Goal: Task Accomplishment & Management: Use online tool/utility

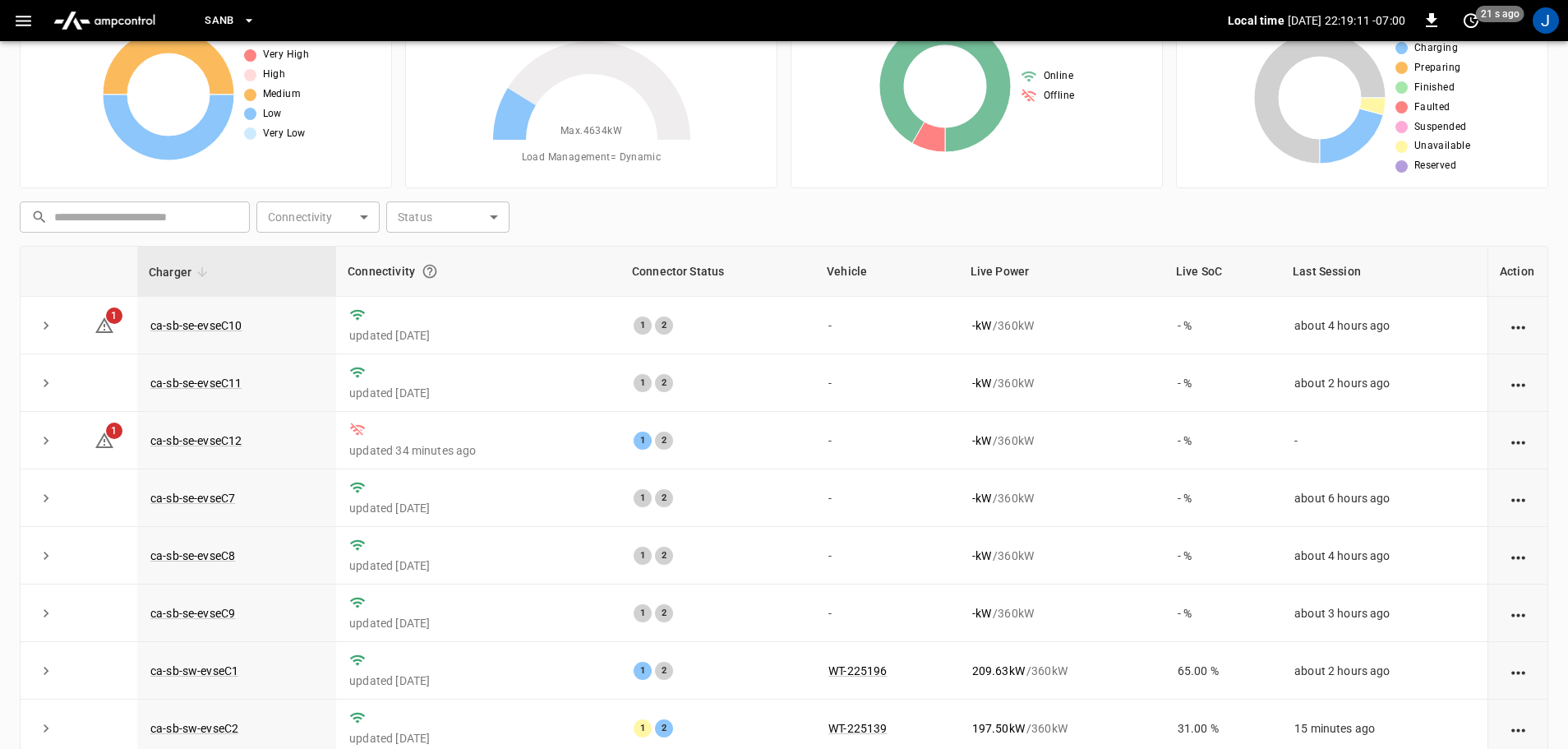
scroll to position [228, 0]
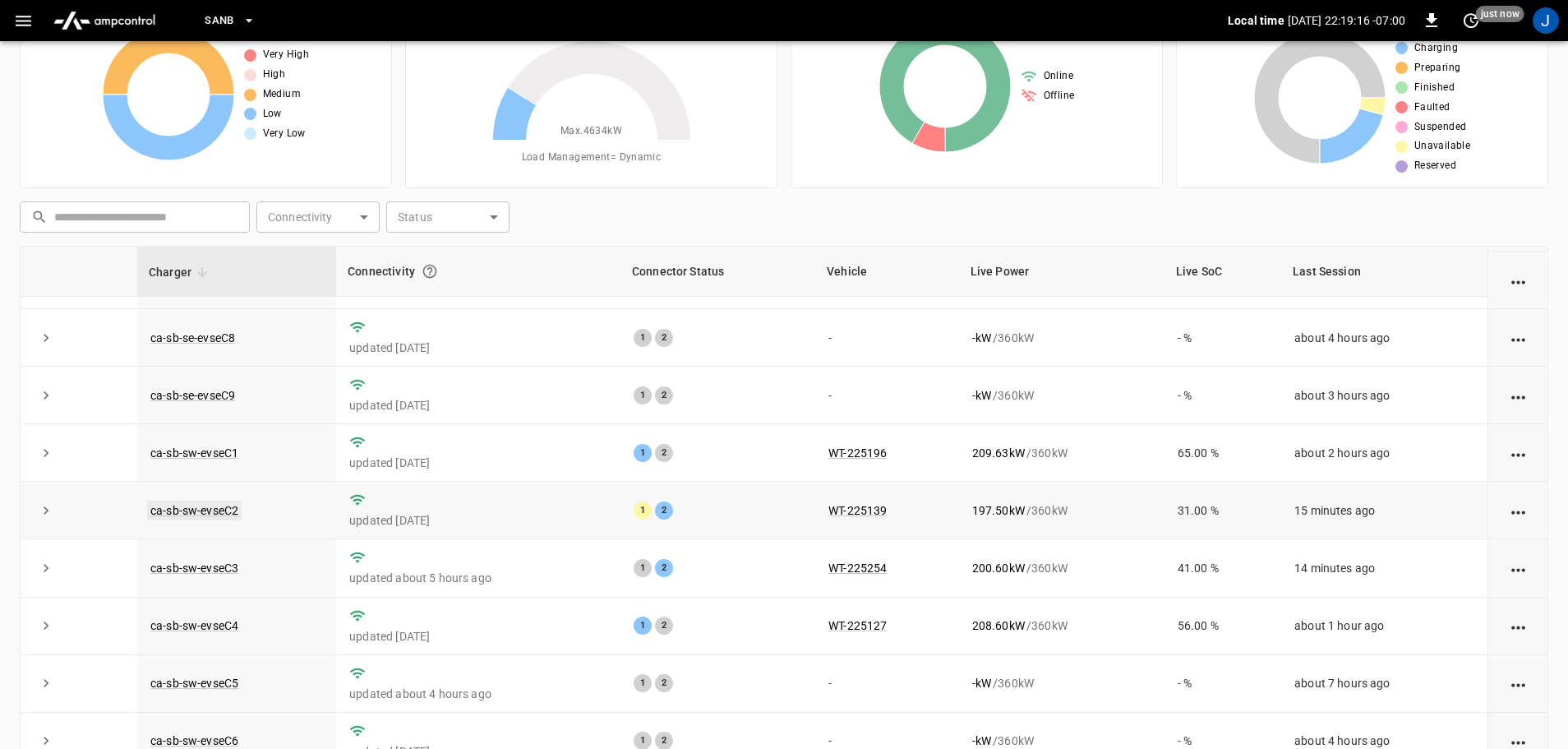
click at [192, 505] on link "ca-sb-sw-evseC2" at bounding box center [194, 510] width 94 height 20
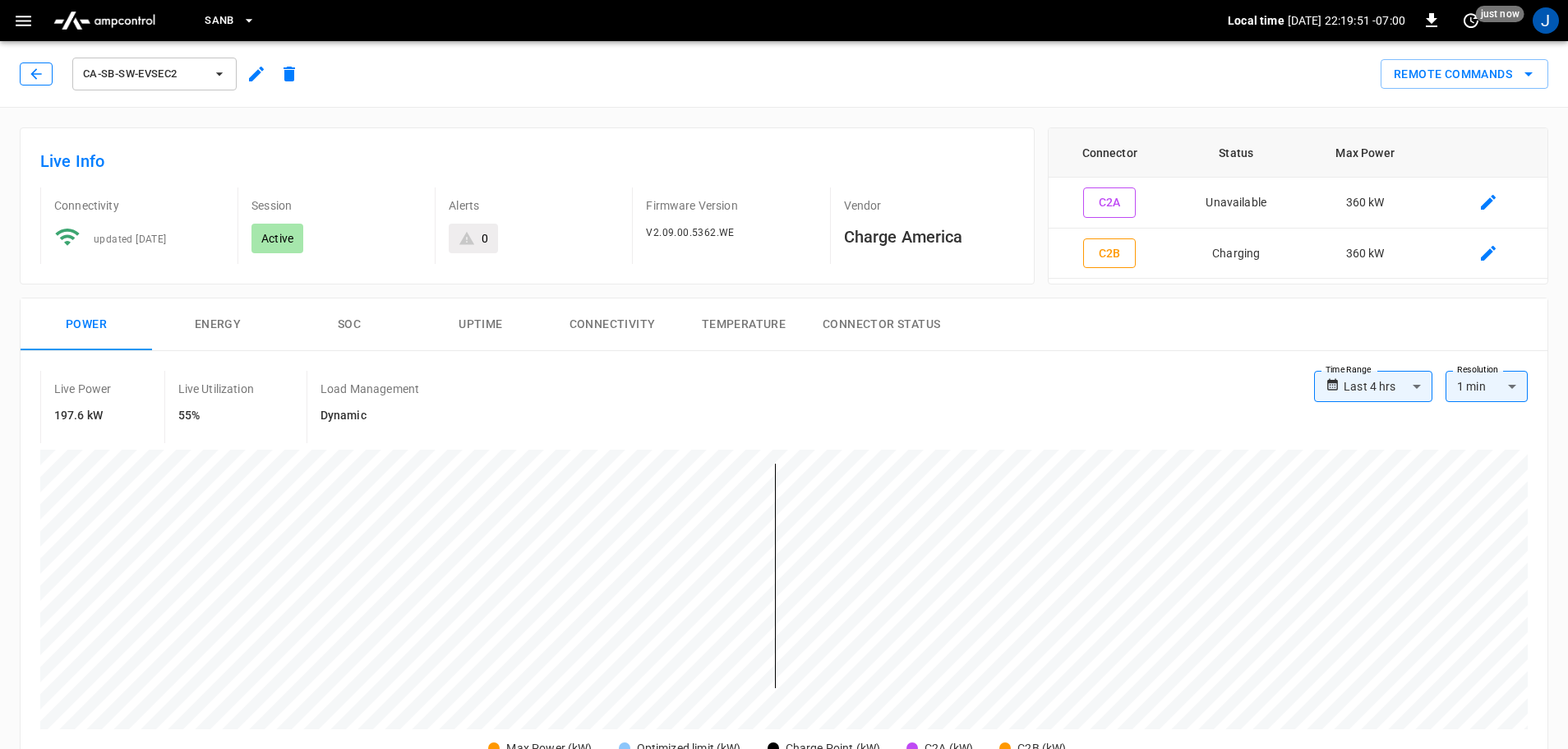
click at [37, 67] on icon "button" at bounding box center [36, 74] width 16 height 16
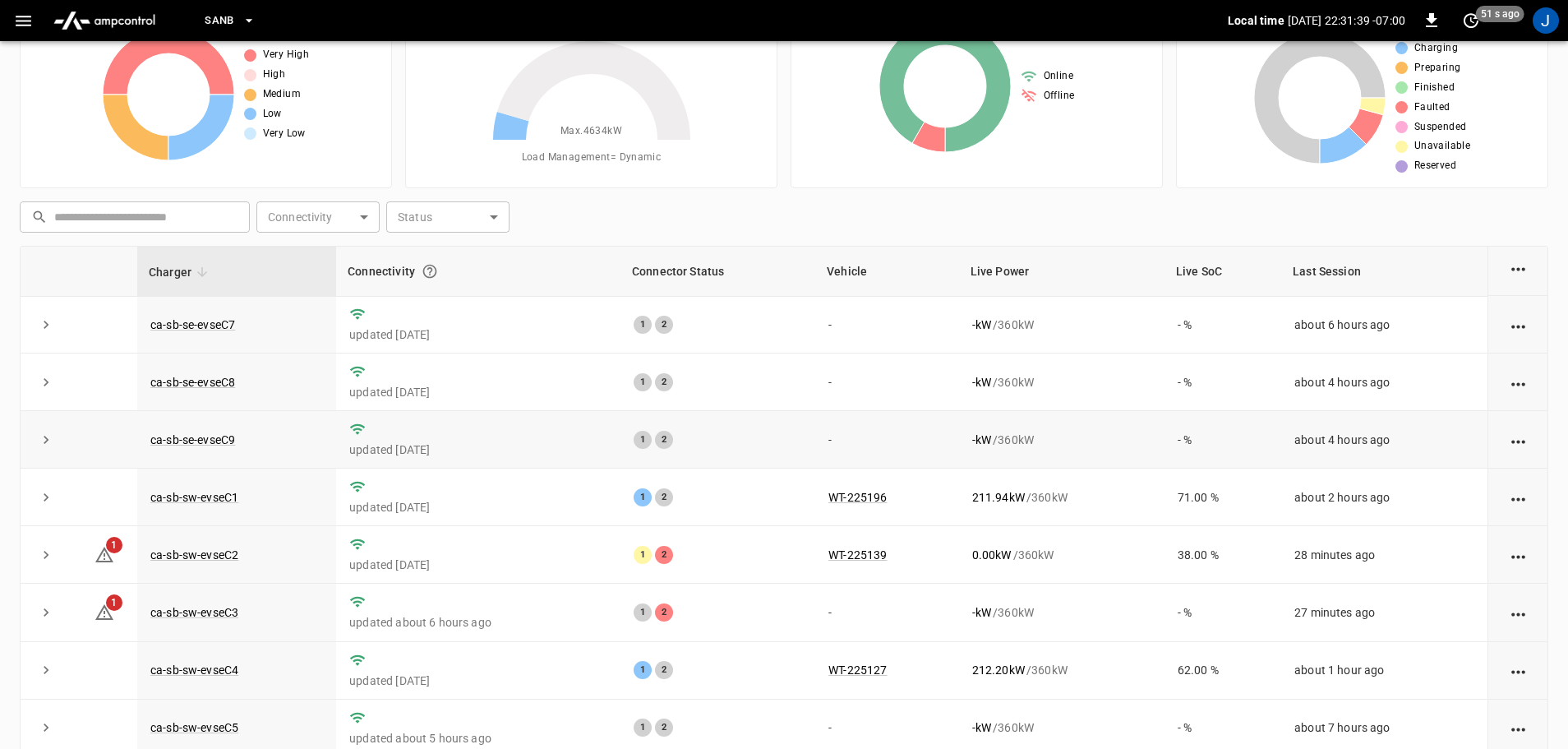
scroll to position [228, 0]
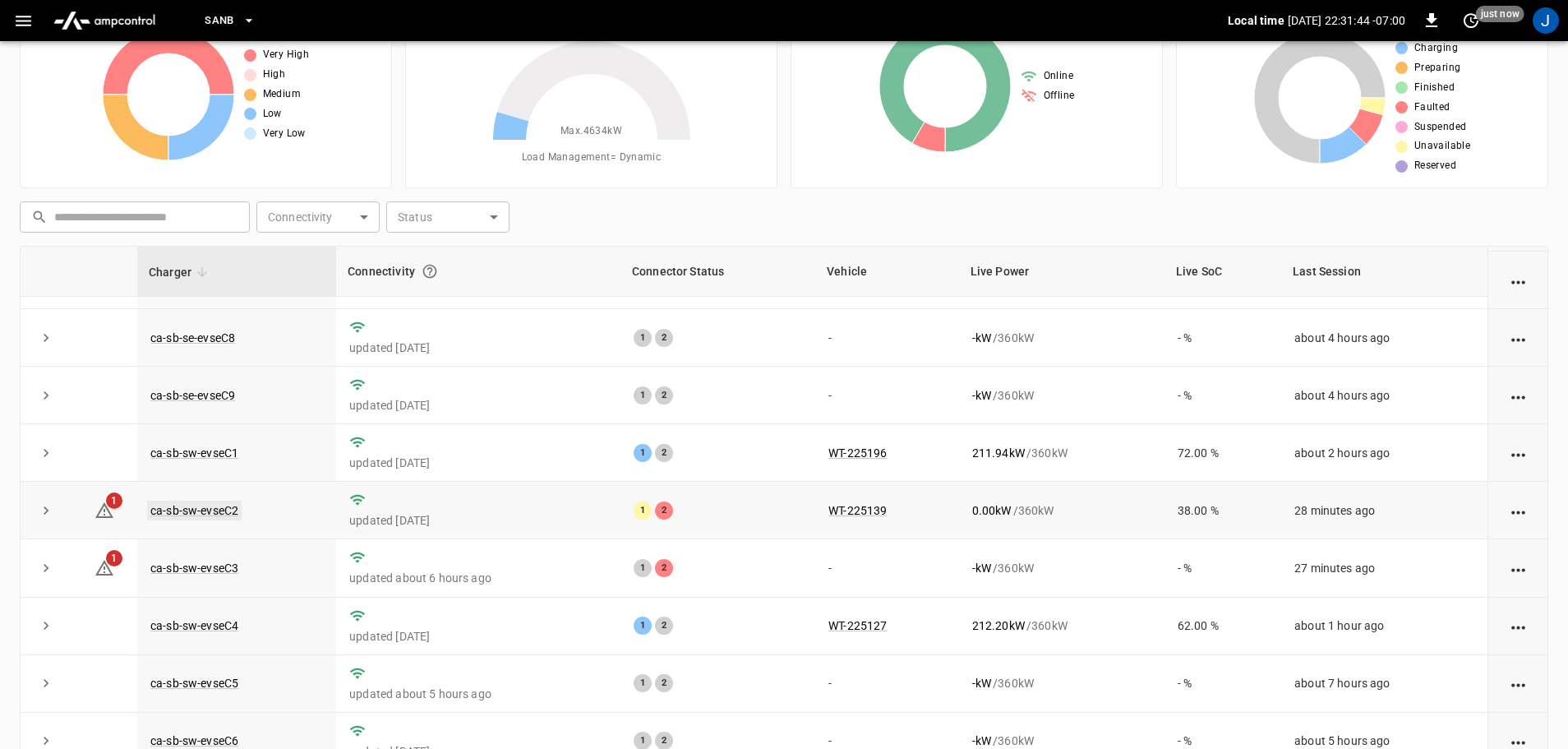
click at [174, 502] on link "ca-sb-sw-evseC2" at bounding box center [194, 510] width 94 height 20
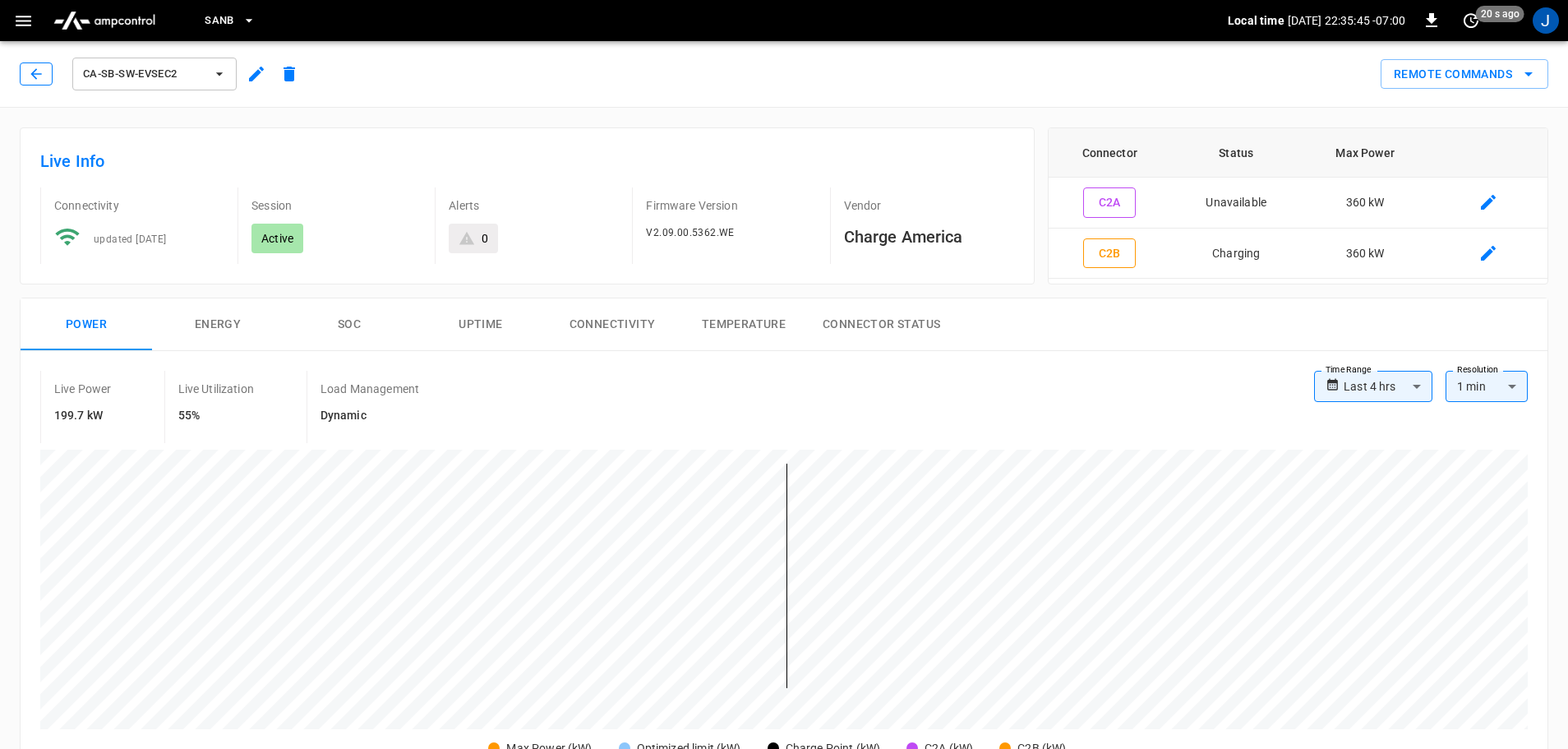
click at [33, 73] on icon "button" at bounding box center [36, 74] width 16 height 16
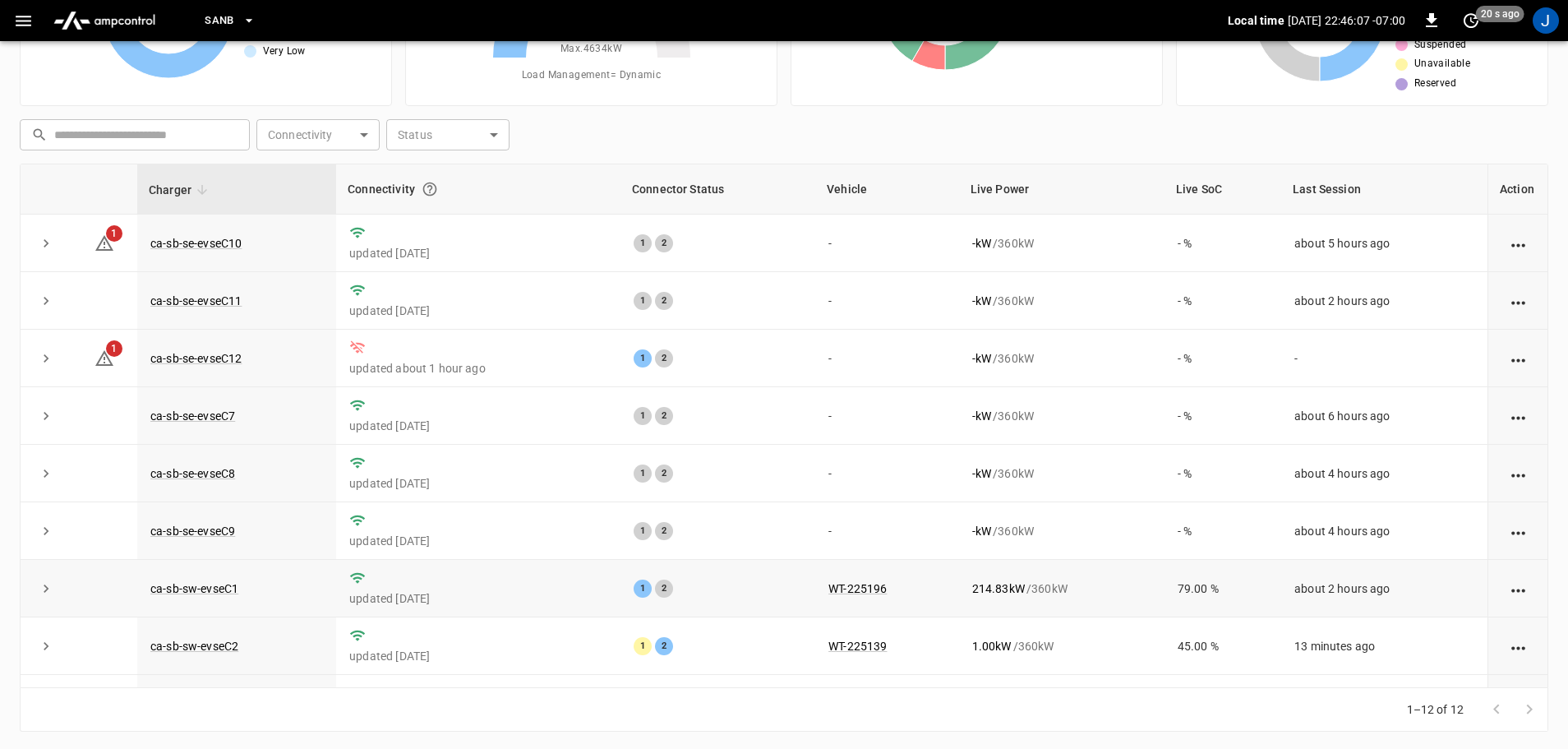
scroll to position [228, 0]
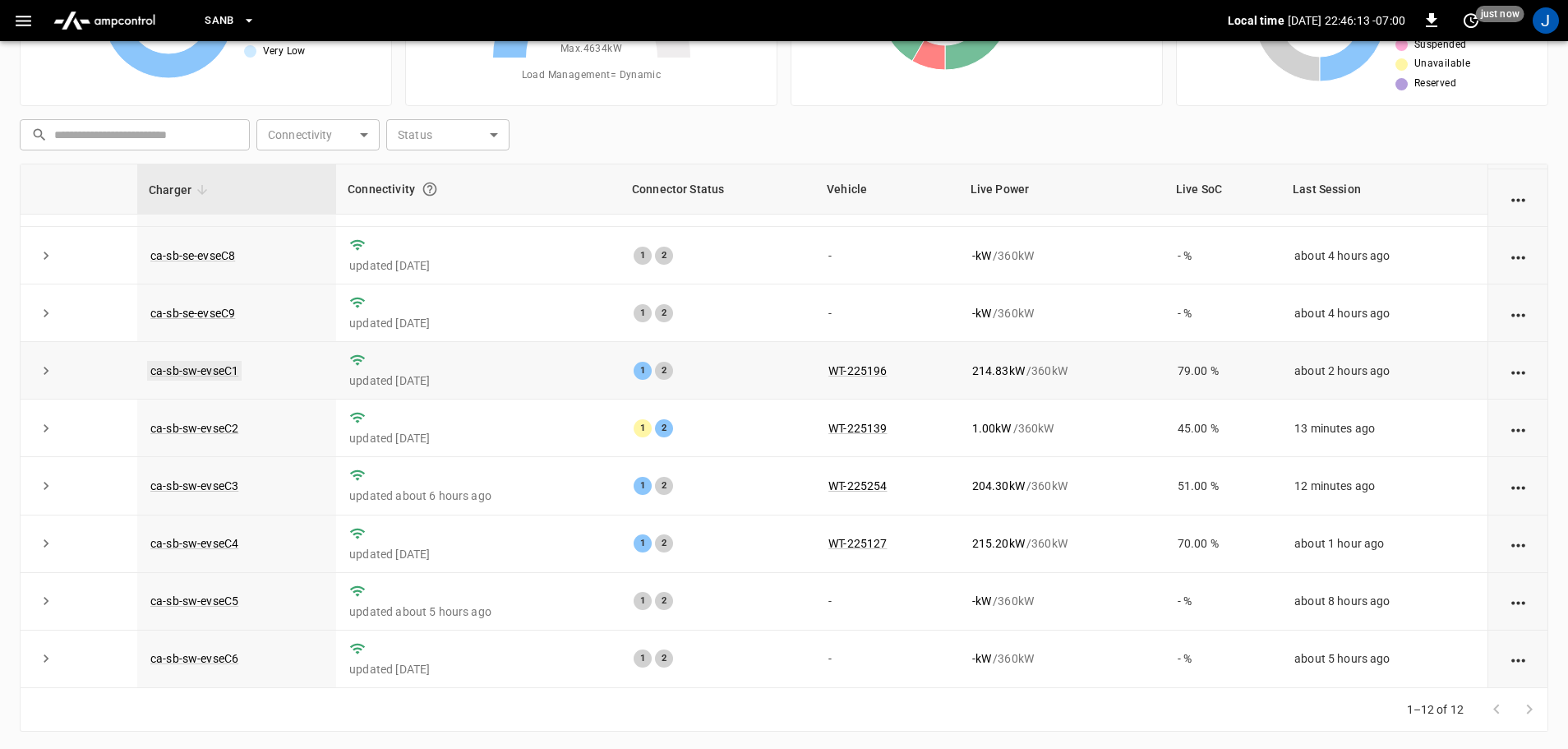
click at [174, 368] on link "ca-sb-sw-evseC1" at bounding box center [194, 371] width 94 height 20
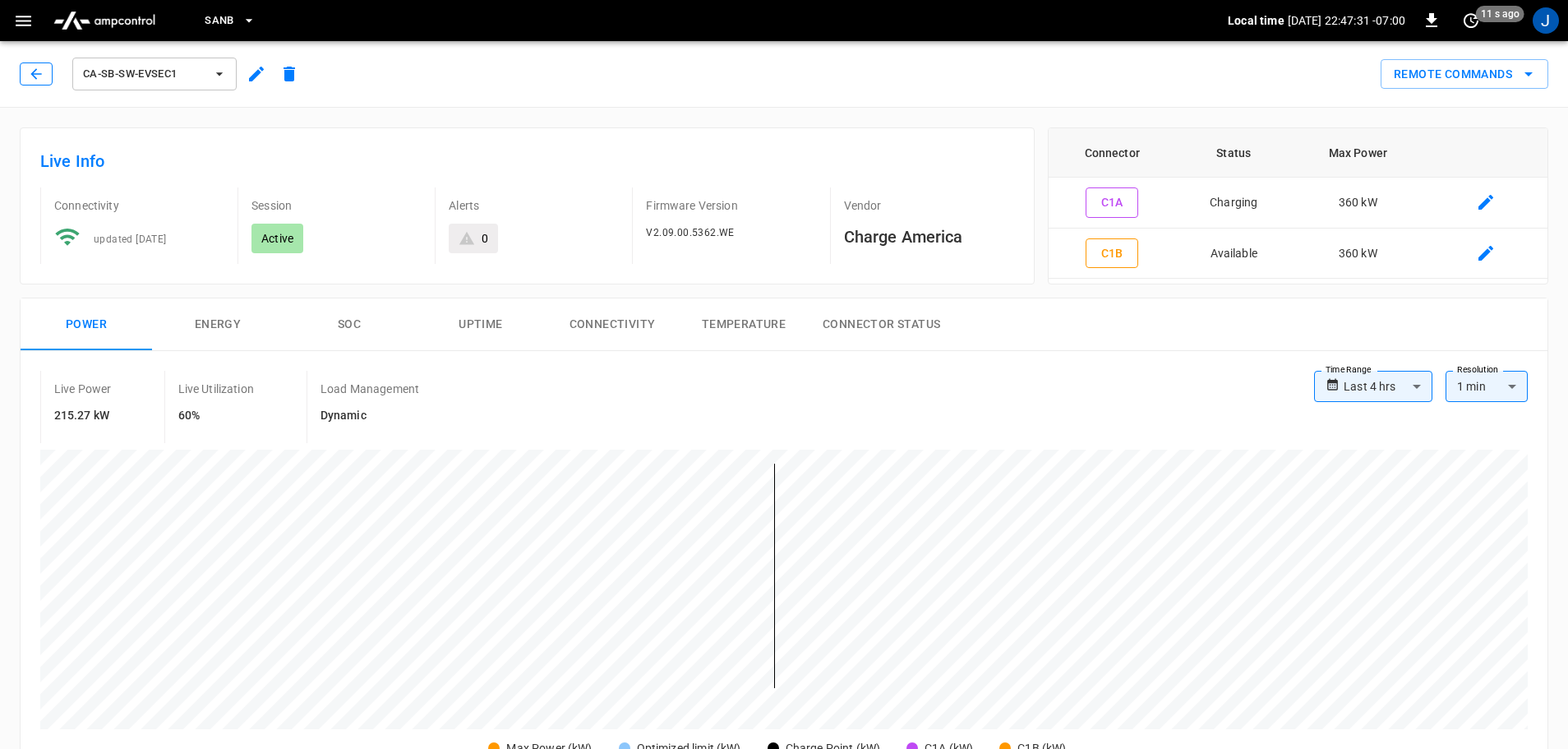
click at [28, 76] on button "button" at bounding box center [36, 74] width 33 height 23
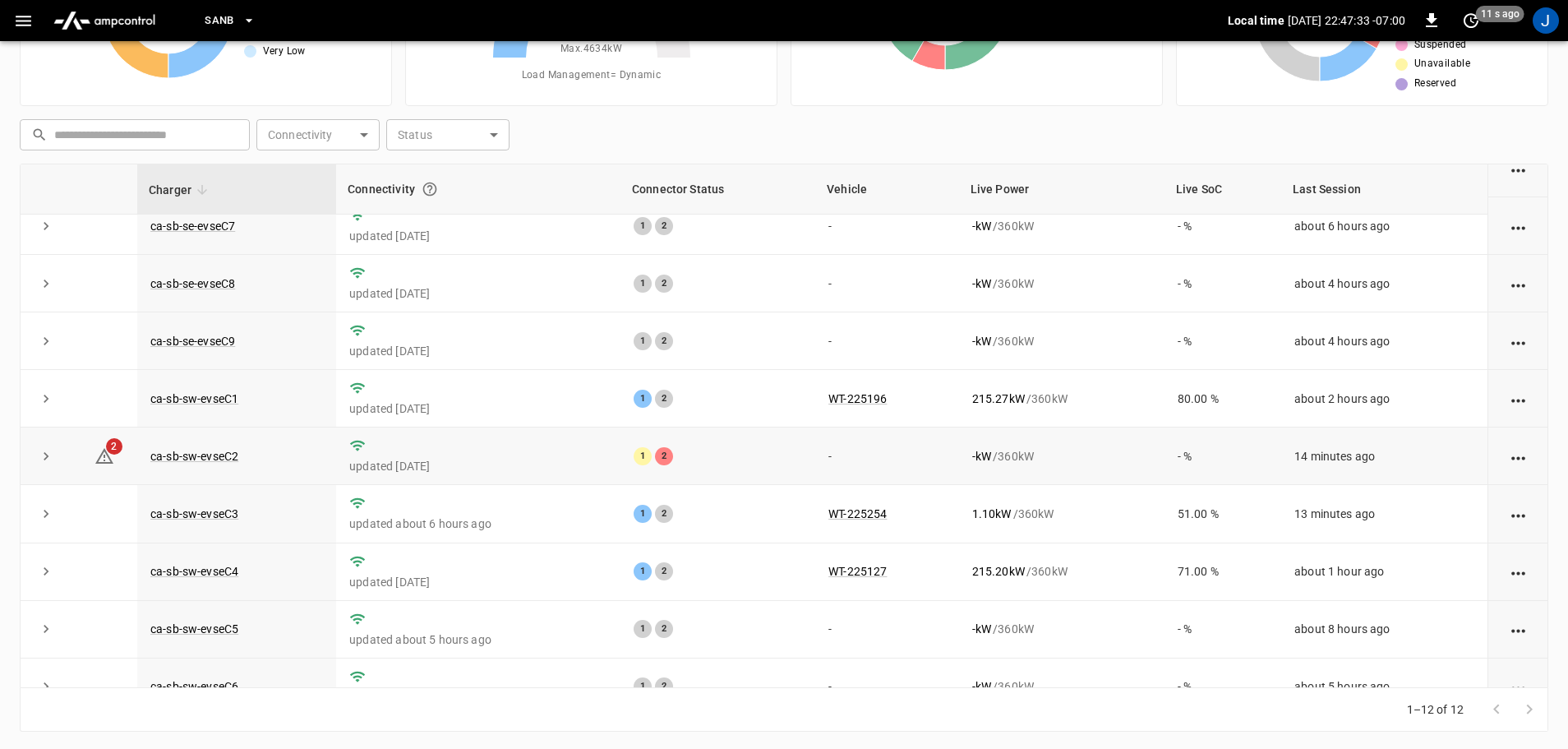
scroll to position [228, 0]
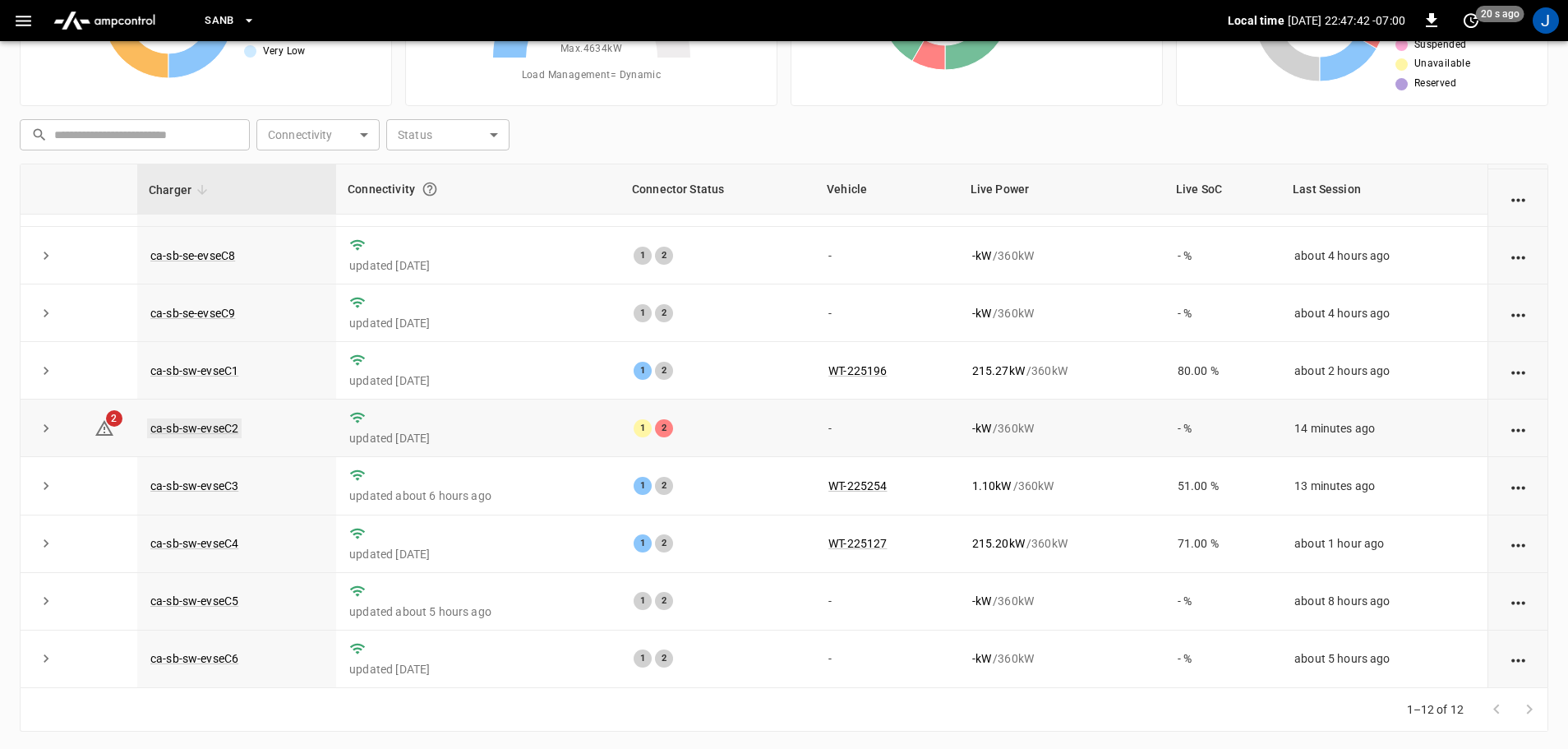
click at [202, 425] on link "ca-sb-sw-evseC2" at bounding box center [194, 428] width 94 height 20
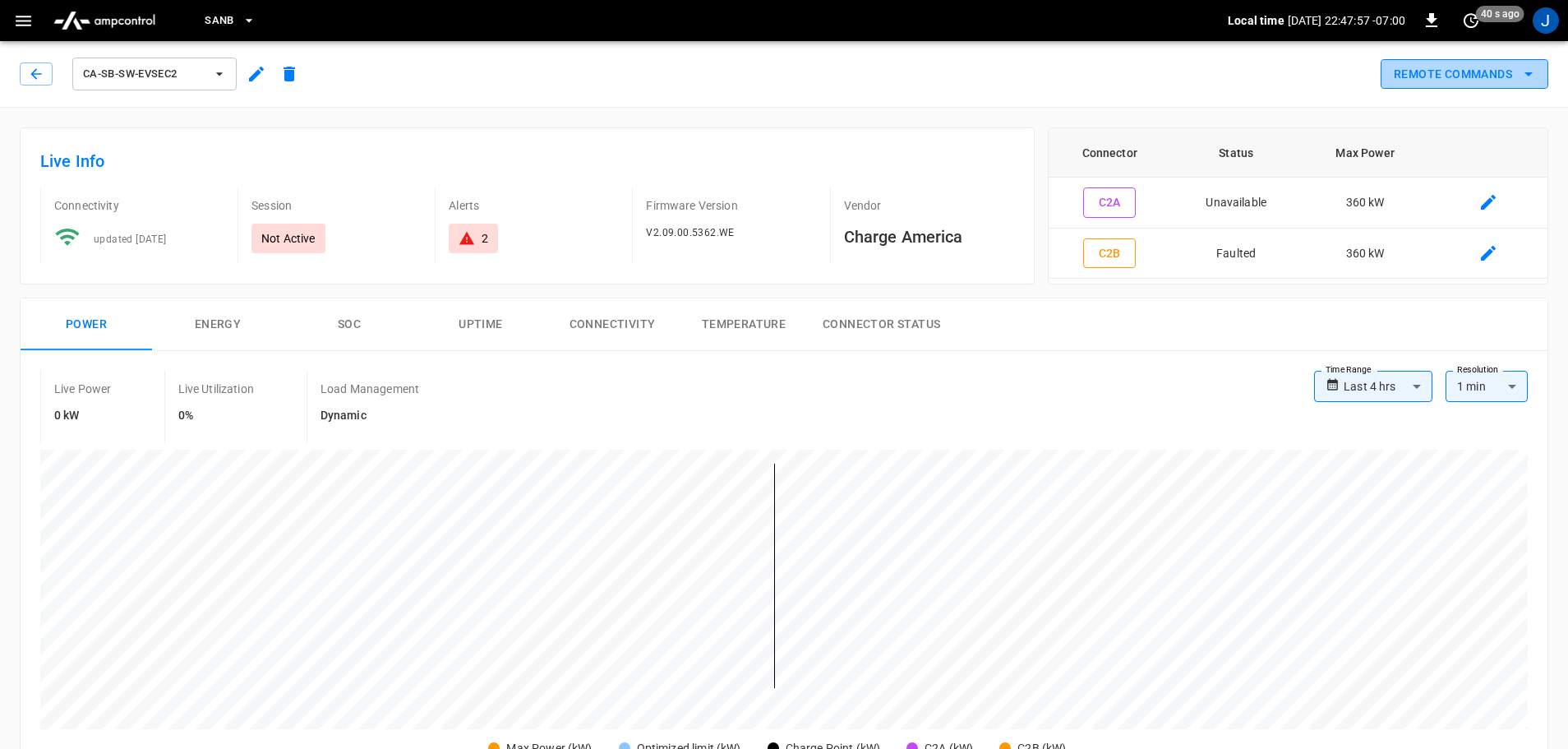
click at [1531, 75] on icon "remote commands options" at bounding box center [1529, 74] width 20 height 20
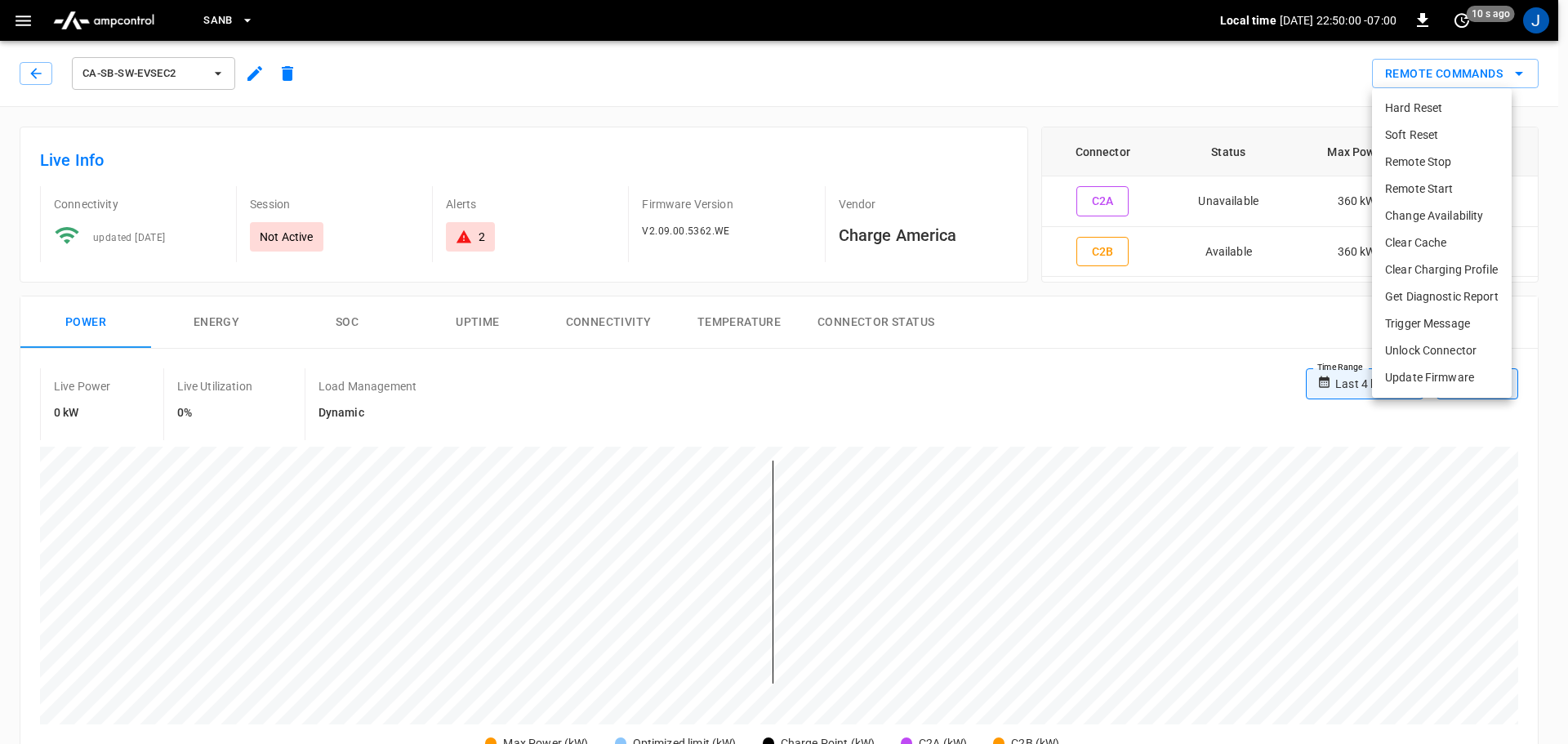
click at [1408, 108] on li "Hard Reset" at bounding box center [1441, 108] width 139 height 27
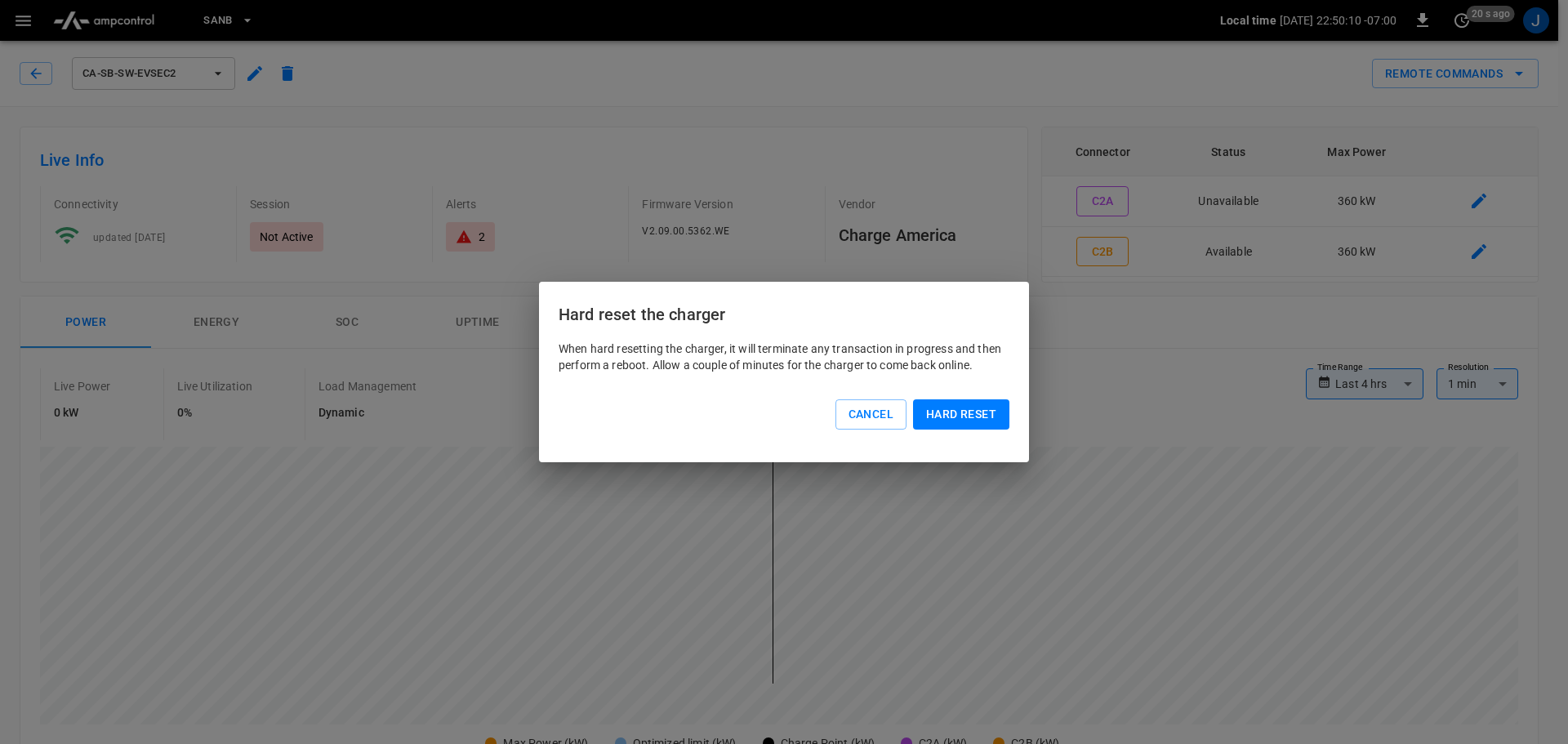
click at [974, 415] on button "Hard reset" at bounding box center [961, 415] width 96 height 31
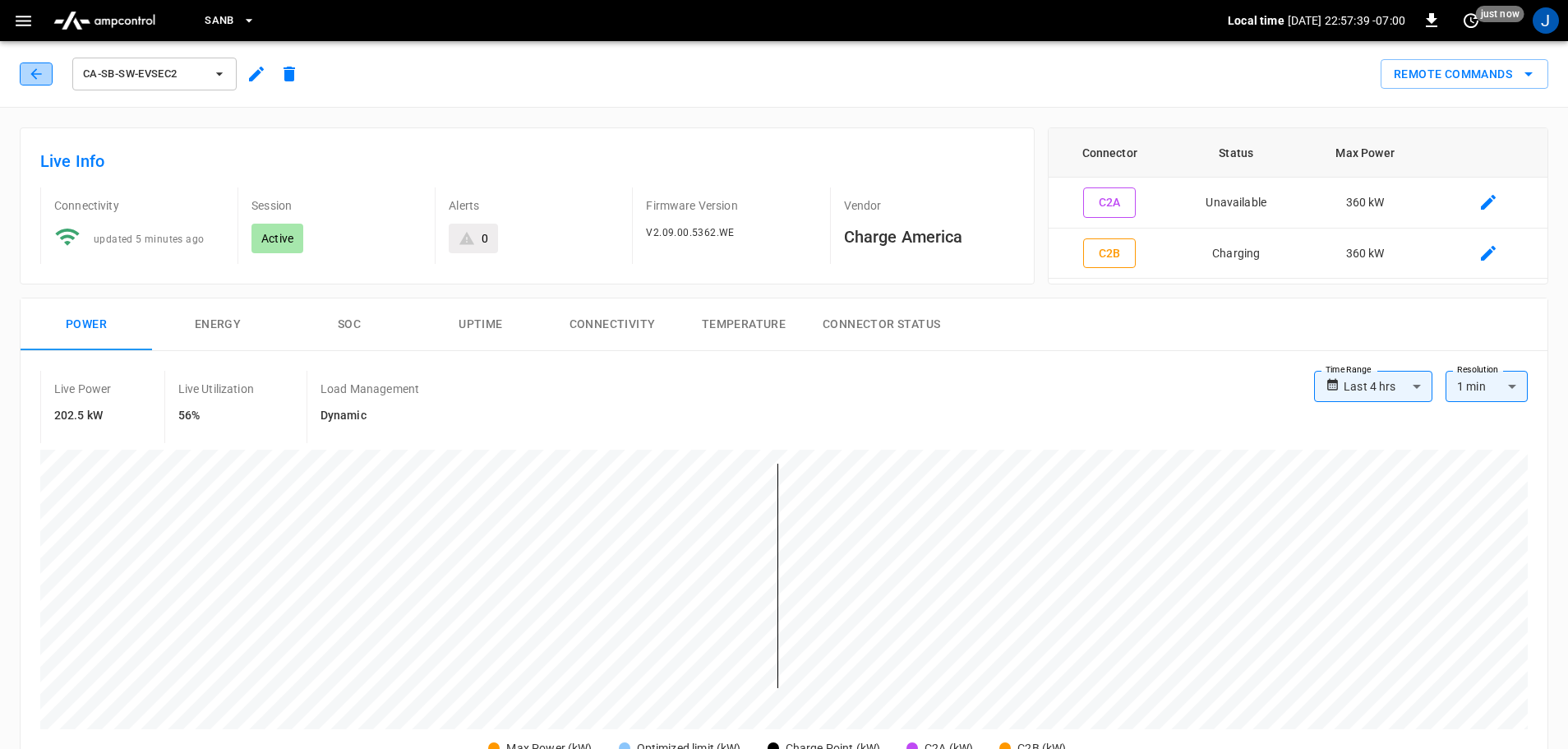
click at [26, 75] on button "button" at bounding box center [36, 74] width 33 height 23
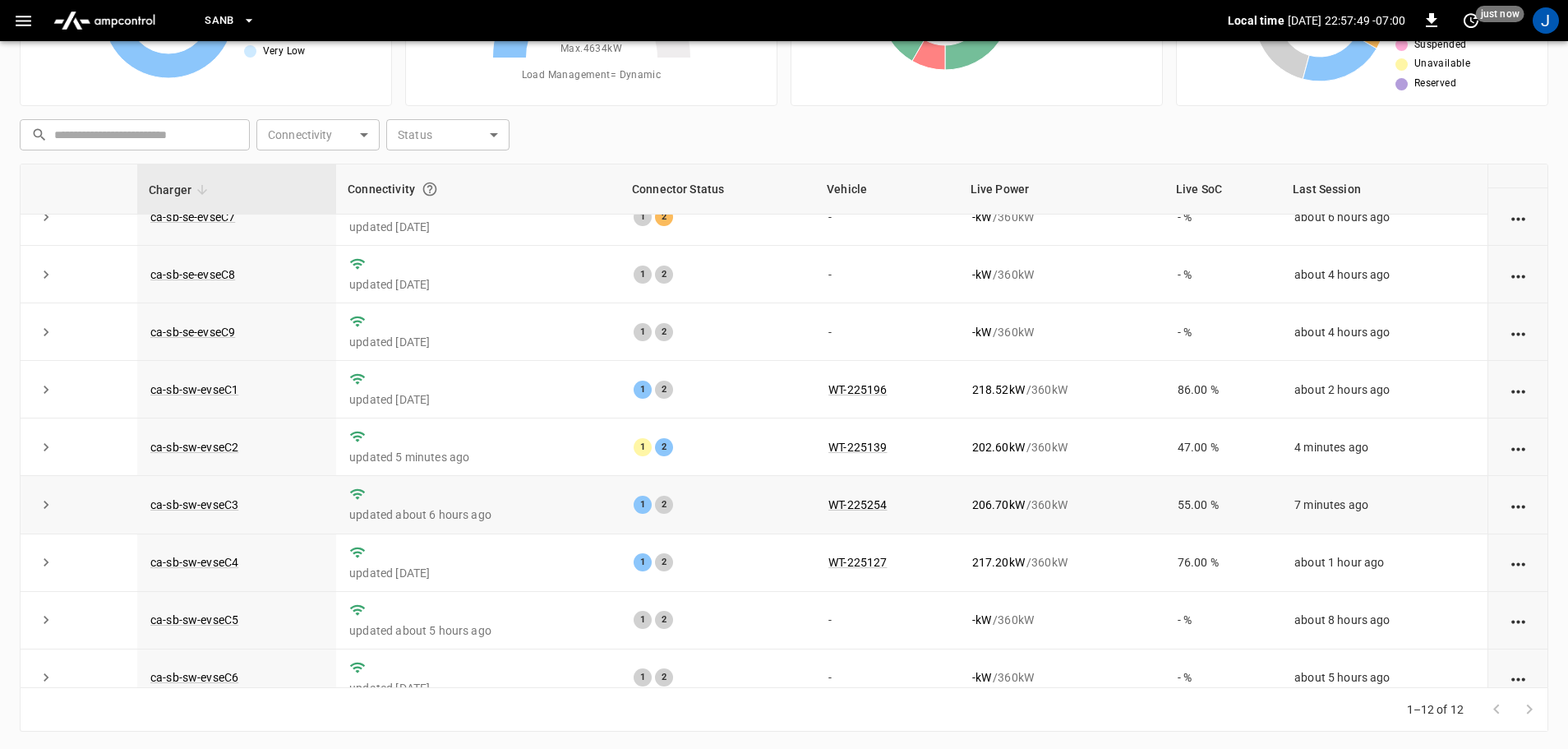
scroll to position [228, 0]
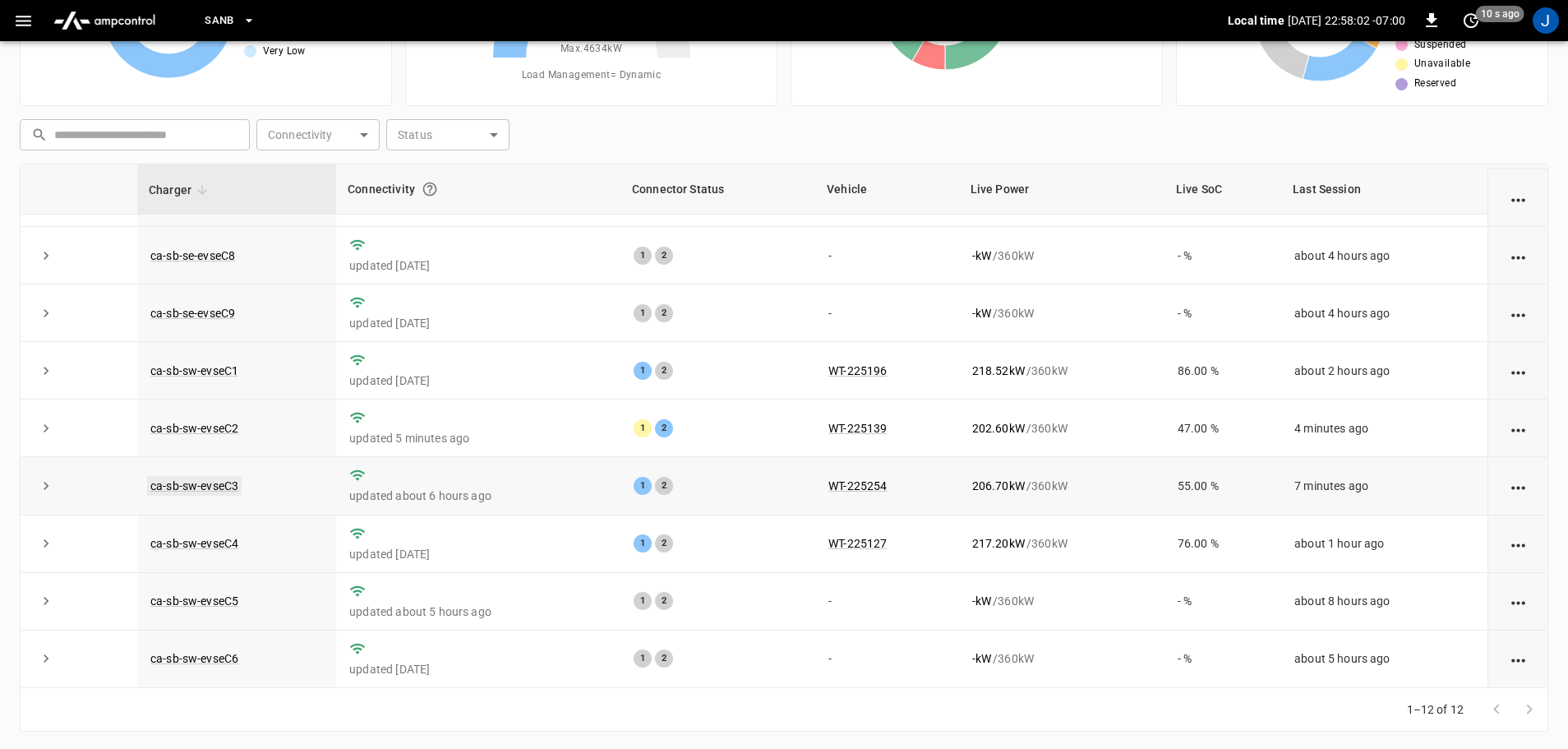
click at [222, 486] on link "ca-sb-sw-evseC3" at bounding box center [194, 485] width 94 height 20
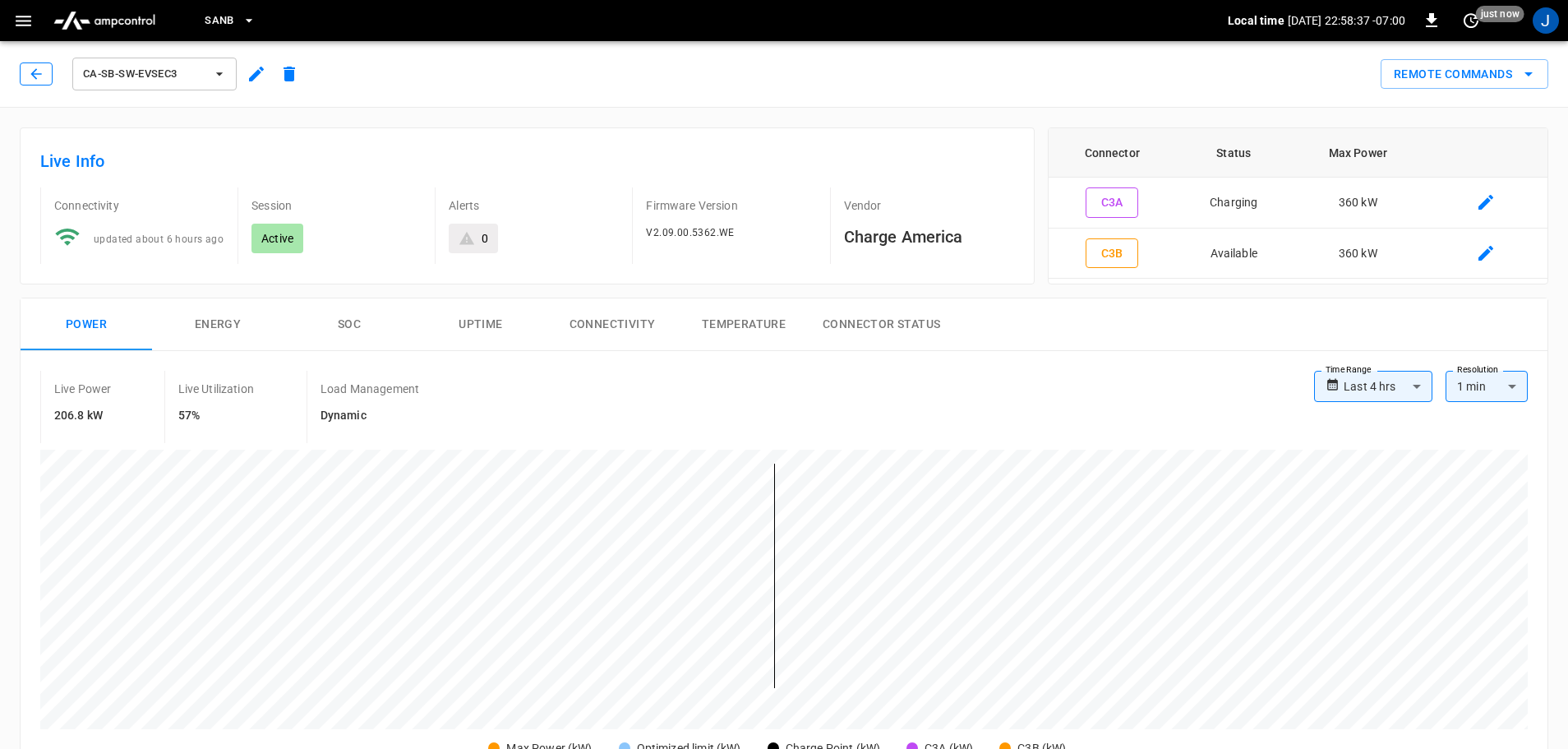
click at [24, 70] on button "button" at bounding box center [36, 74] width 33 height 23
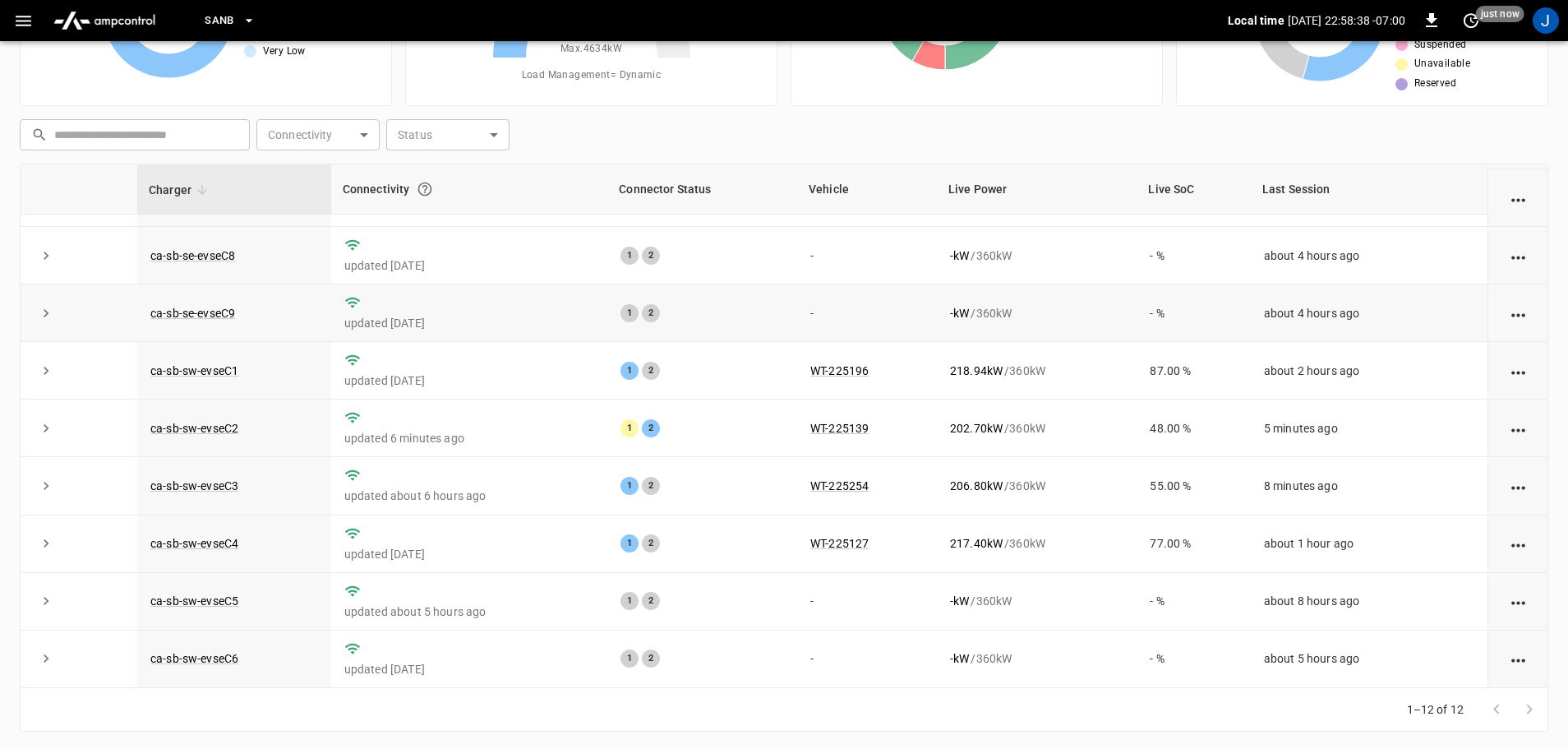
scroll to position [228, 0]
click at [213, 543] on link "ca-sb-sw-evseC4" at bounding box center [194, 543] width 94 height 20
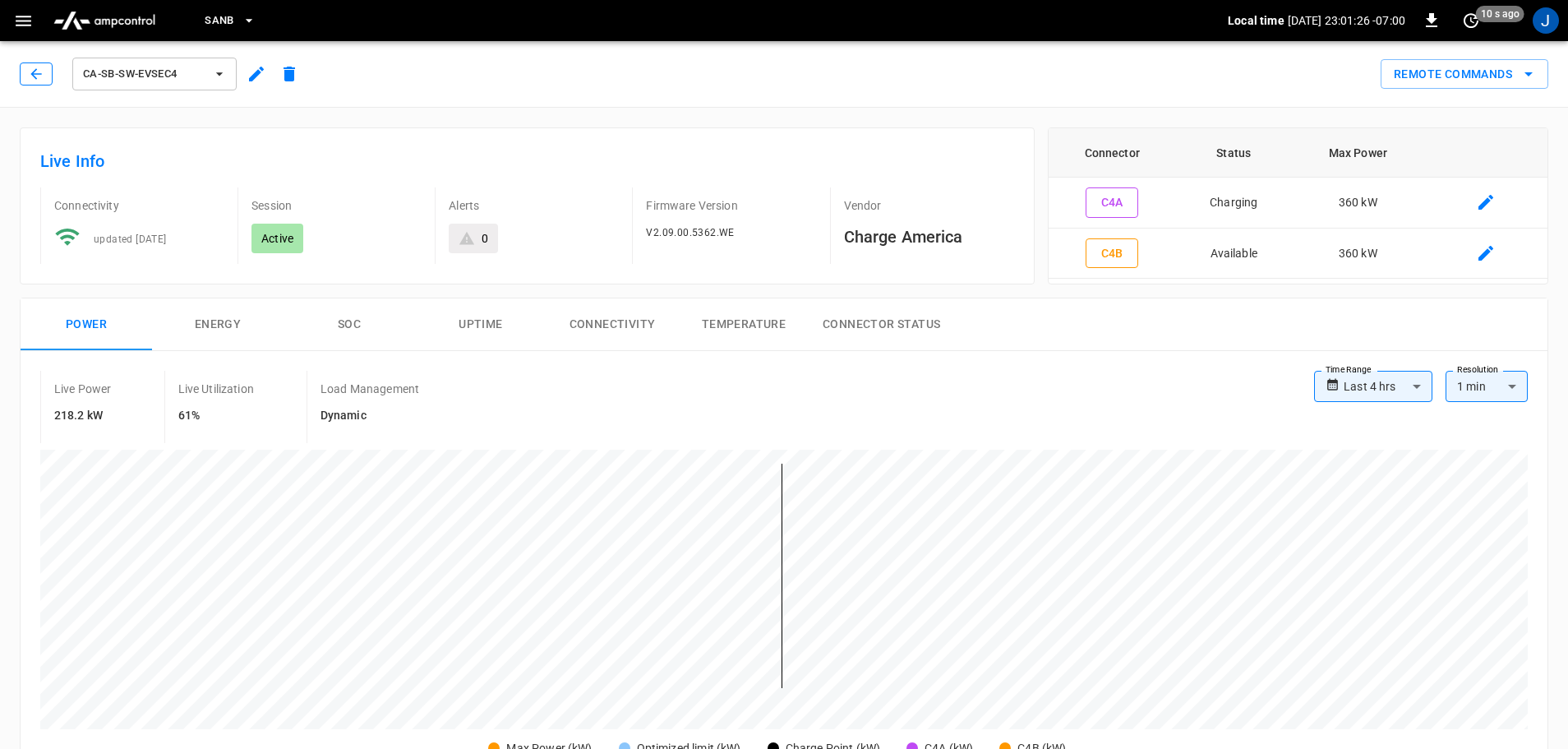
click at [32, 74] on icon "button" at bounding box center [36, 74] width 10 height 10
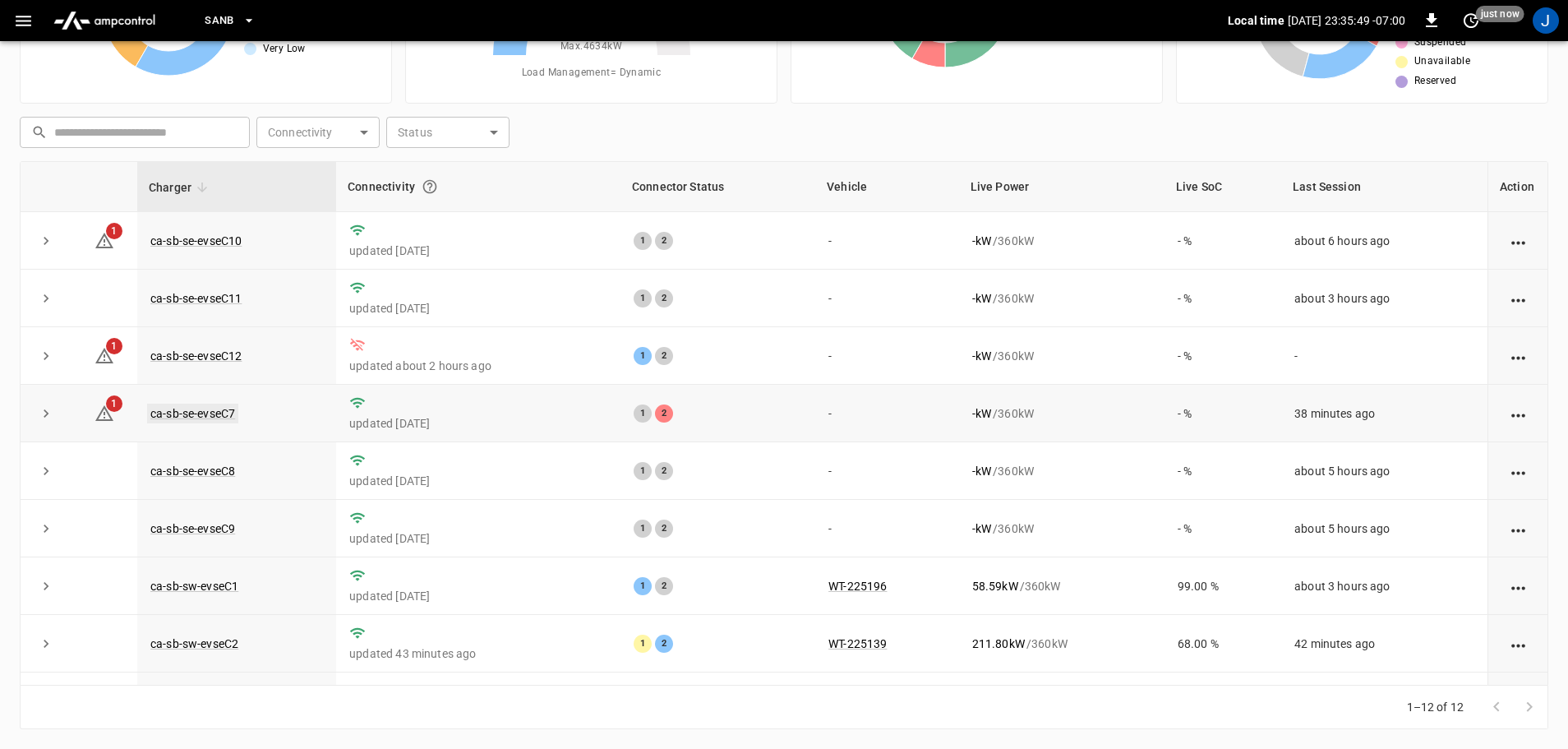
click at [180, 417] on link "ca-sb-se-evseC7" at bounding box center [193, 413] width 92 height 20
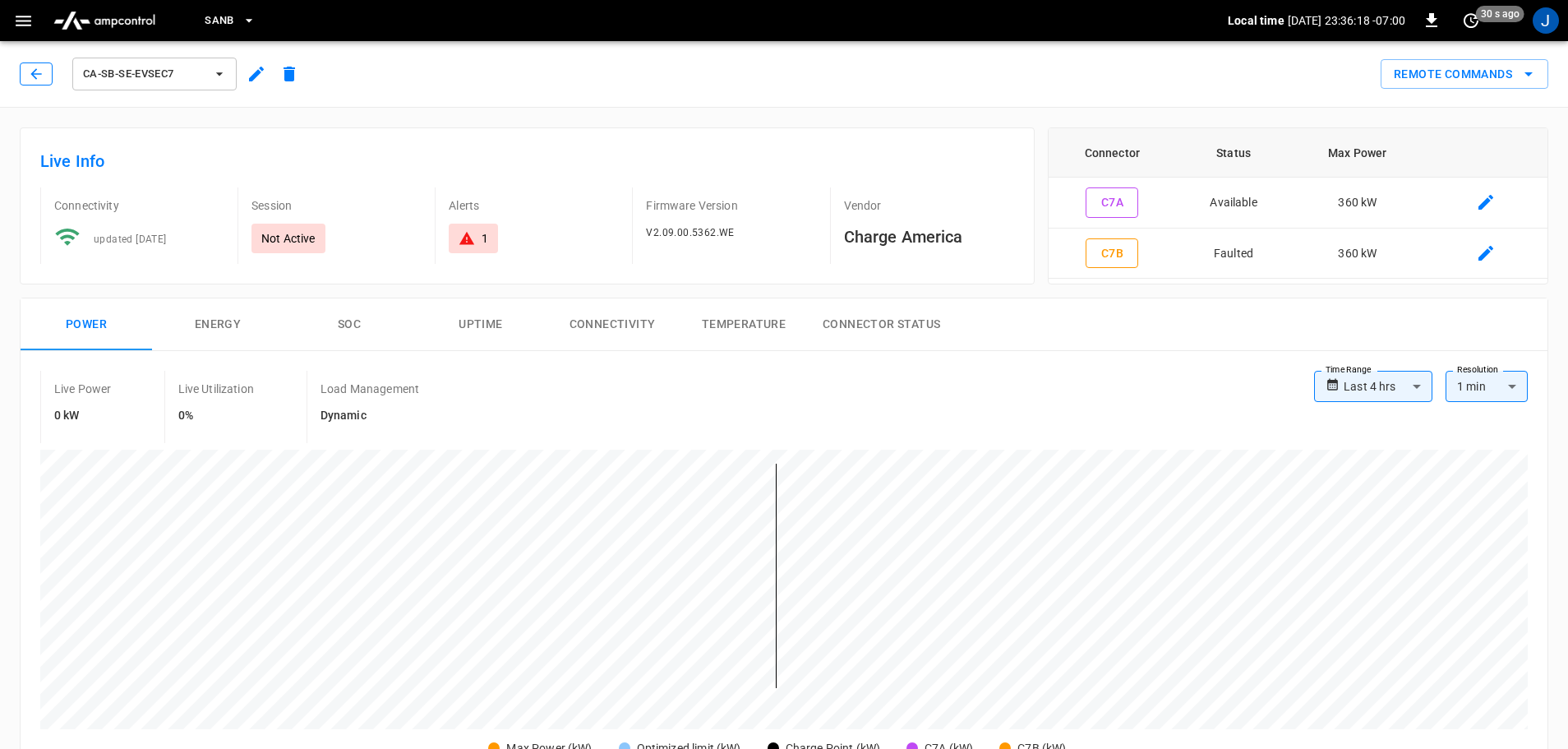
click at [34, 74] on icon "button" at bounding box center [36, 74] width 10 height 10
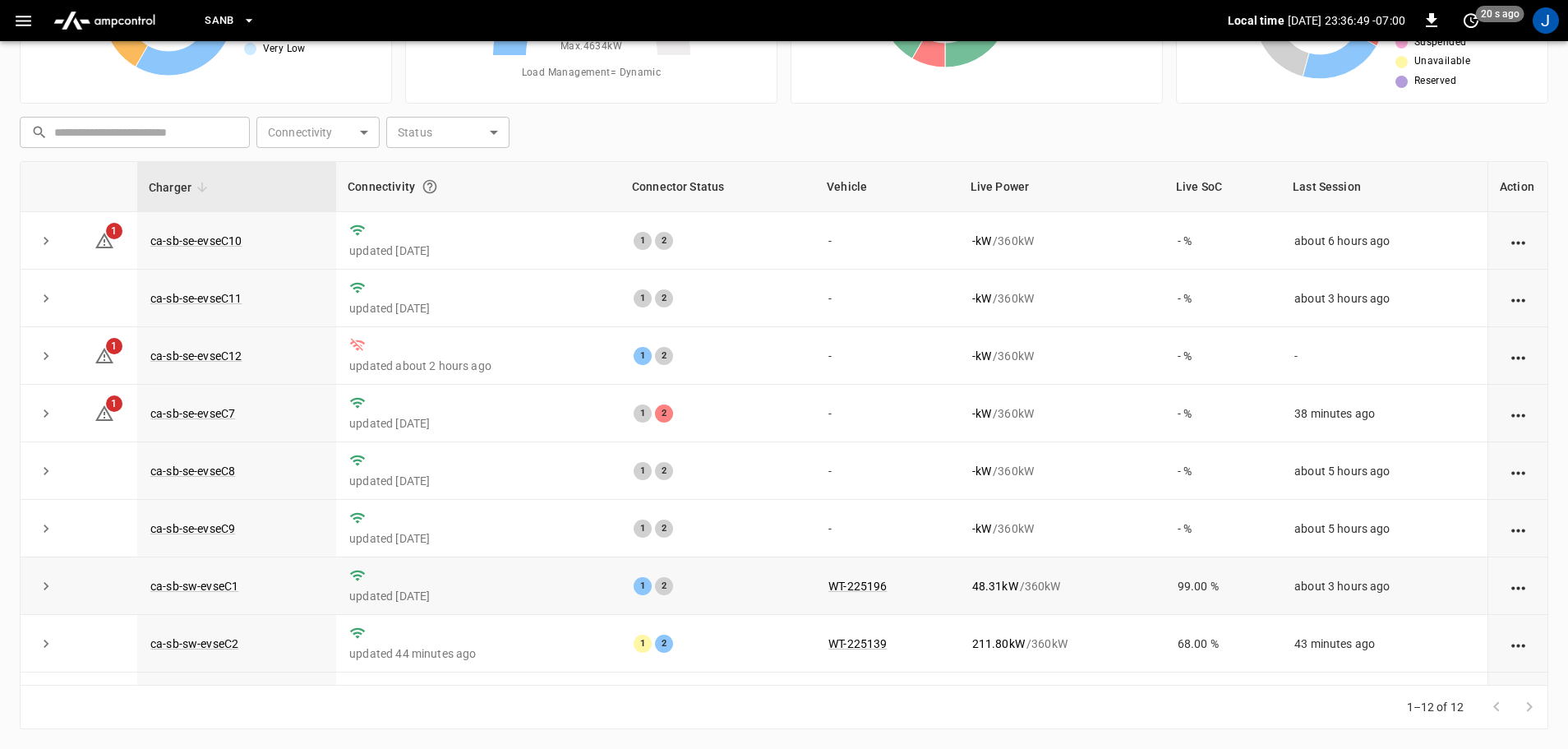
scroll to position [228, 0]
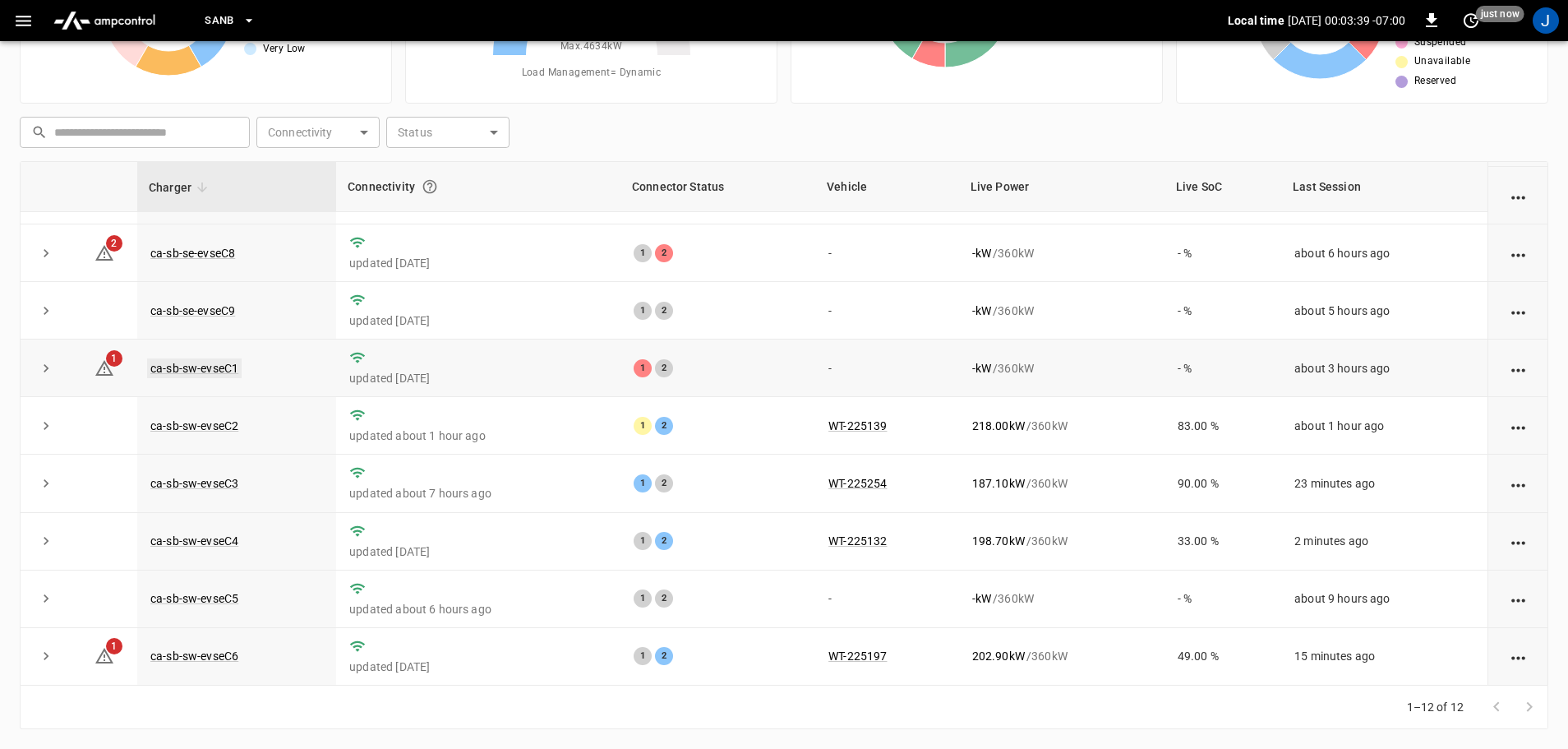
click at [221, 360] on link "ca-sb-sw-evseC1" at bounding box center [194, 368] width 94 height 20
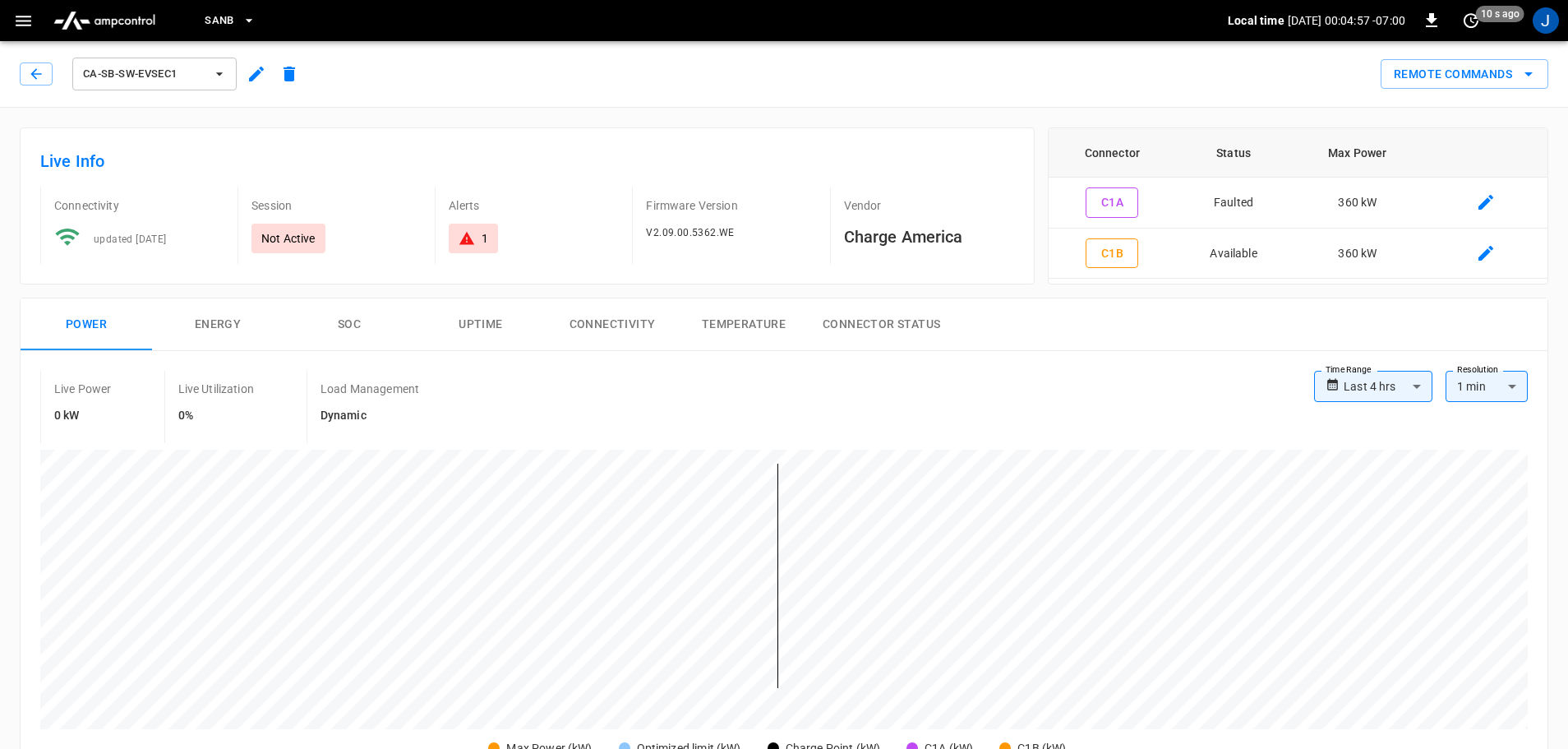
click at [18, 68] on div "ca-sb-sw-evseC1" at bounding box center [159, 71] width 293 height 46
click at [30, 68] on icon "button" at bounding box center [36, 74] width 16 height 16
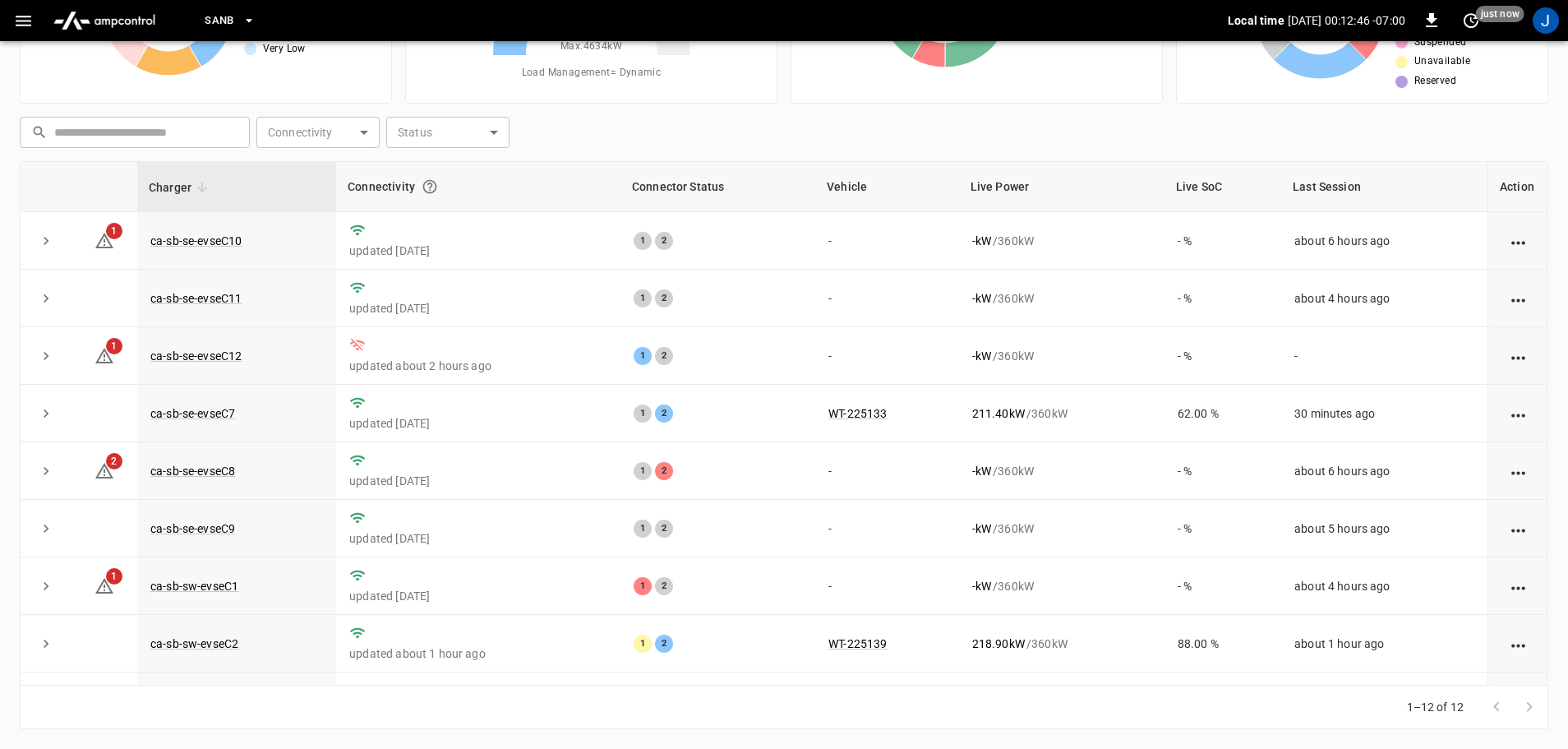
scroll to position [228, 0]
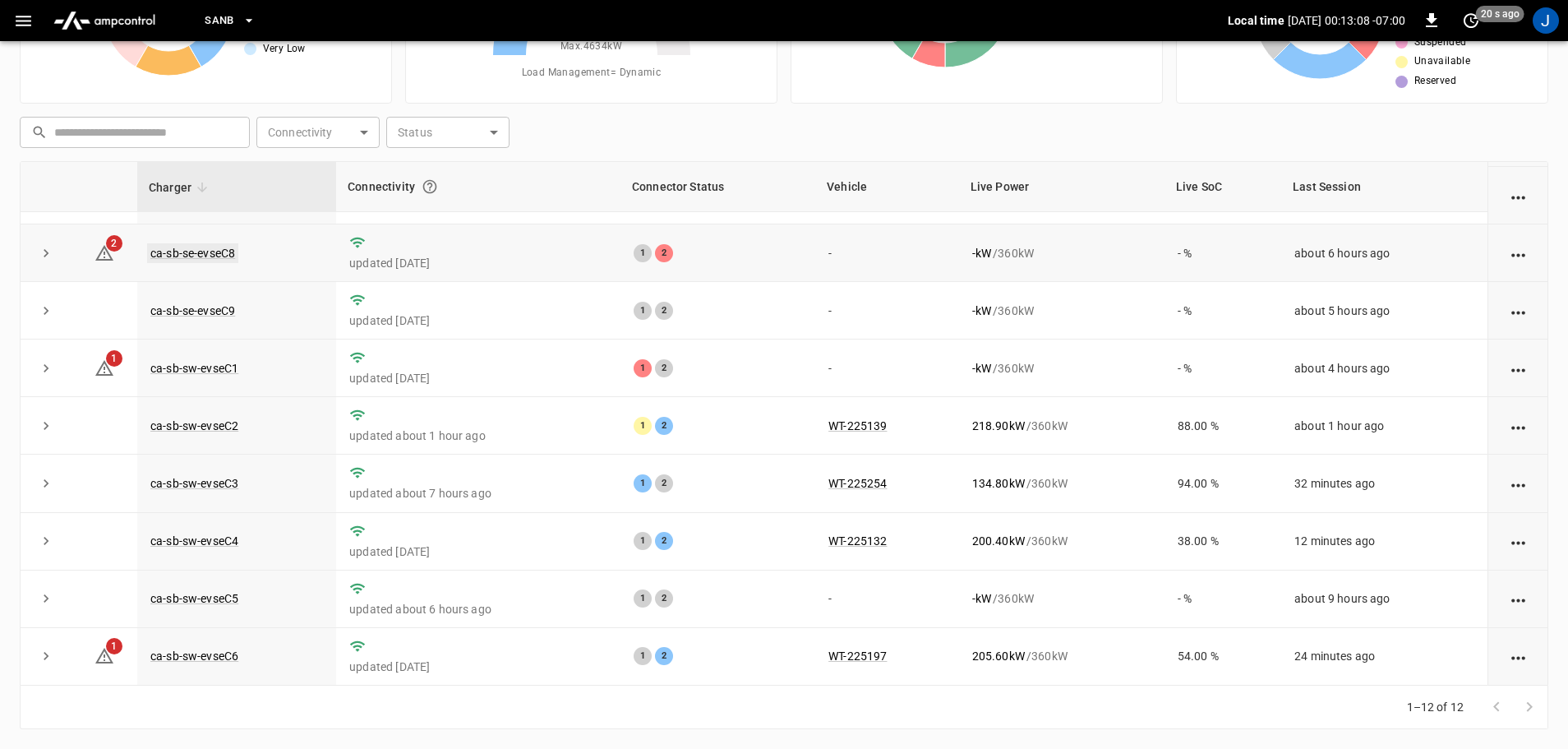
click at [202, 244] on link "ca-sb-se-evseC8" at bounding box center [193, 253] width 92 height 20
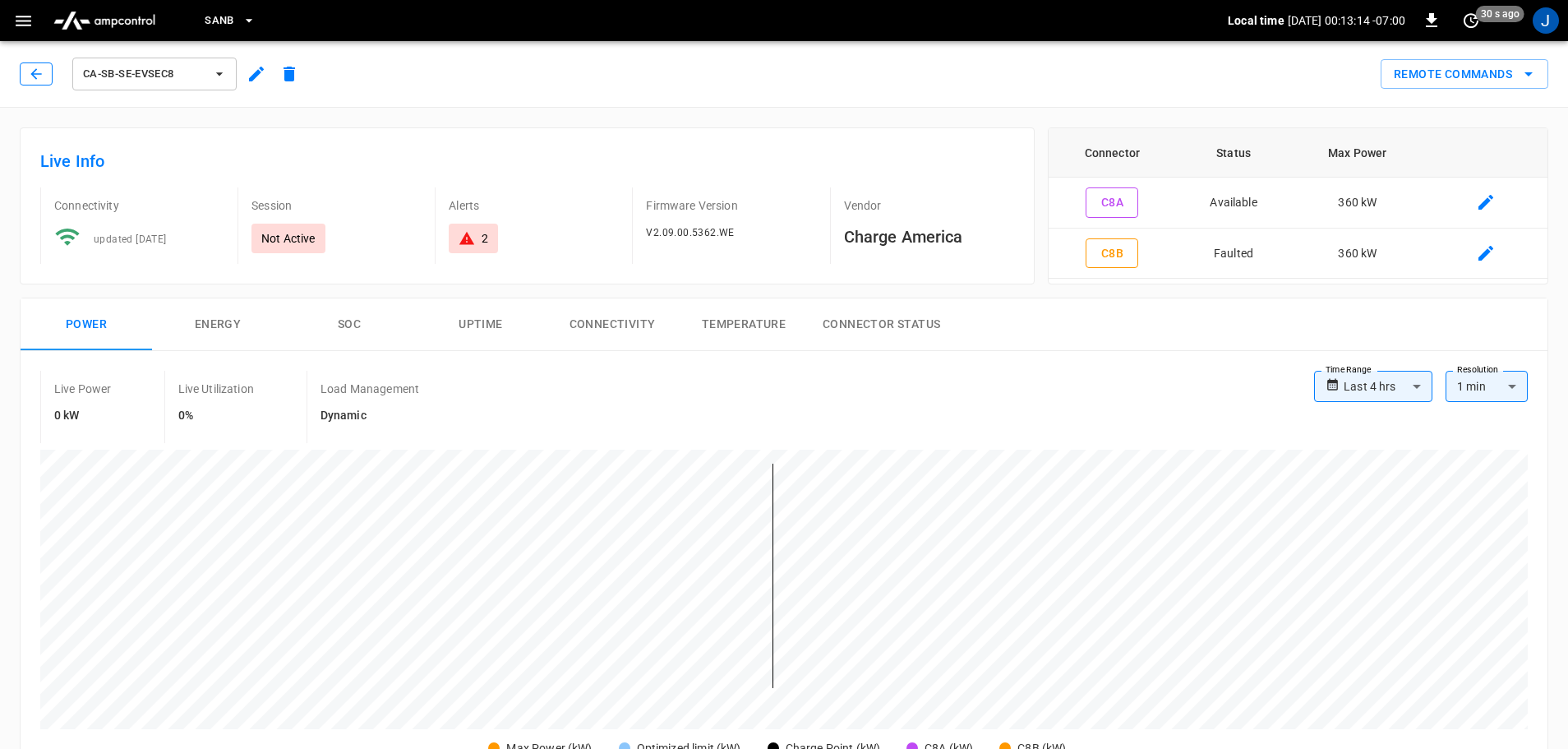
click at [26, 73] on button "button" at bounding box center [36, 74] width 33 height 23
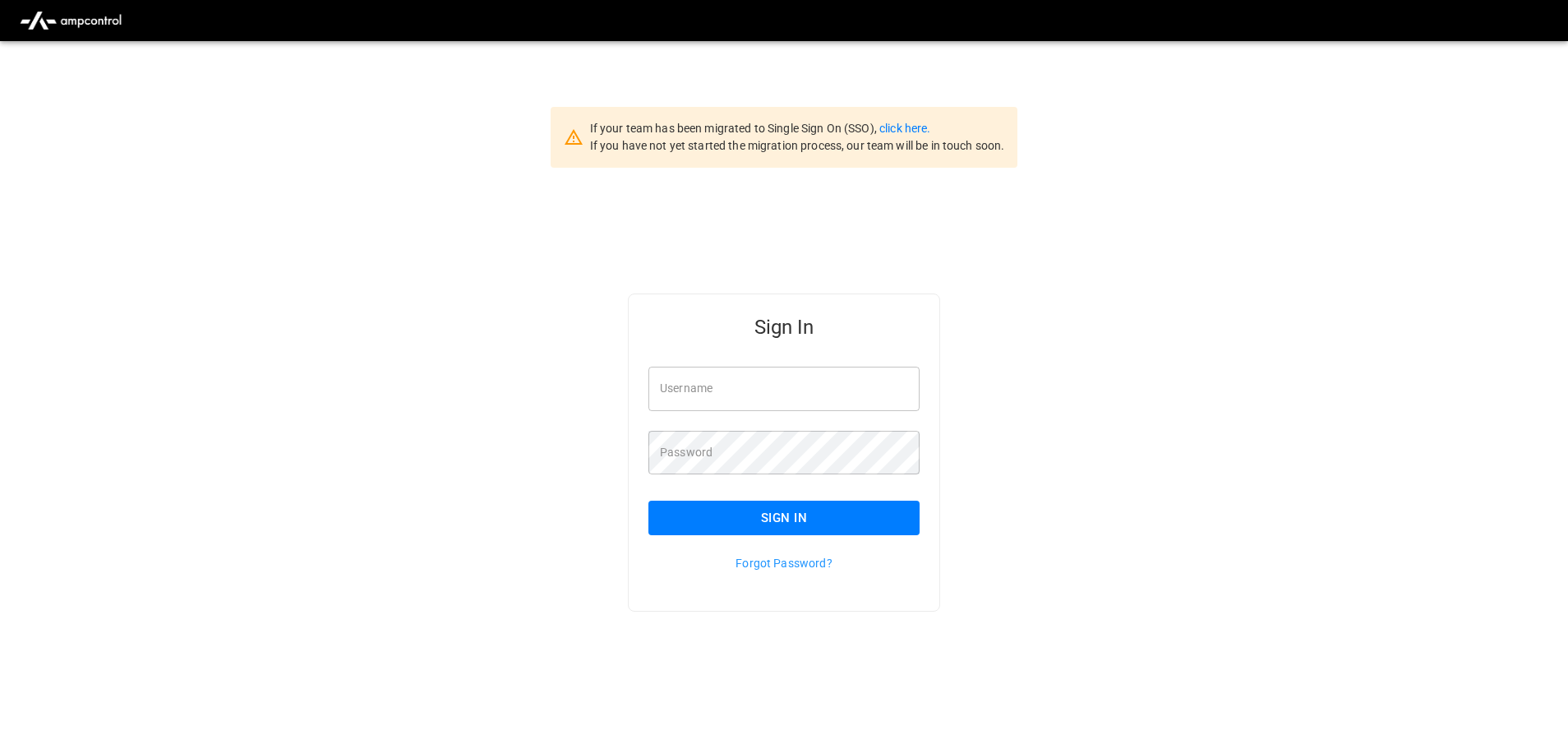
type input "**********"
drag, startPoint x: 825, startPoint y: 383, endPoint x: 823, endPoint y: 407, distance: 24.1
click at [825, 383] on input "**********" at bounding box center [784, 388] width 271 height 44
click at [799, 514] on button "Sign In" at bounding box center [784, 518] width 271 height 34
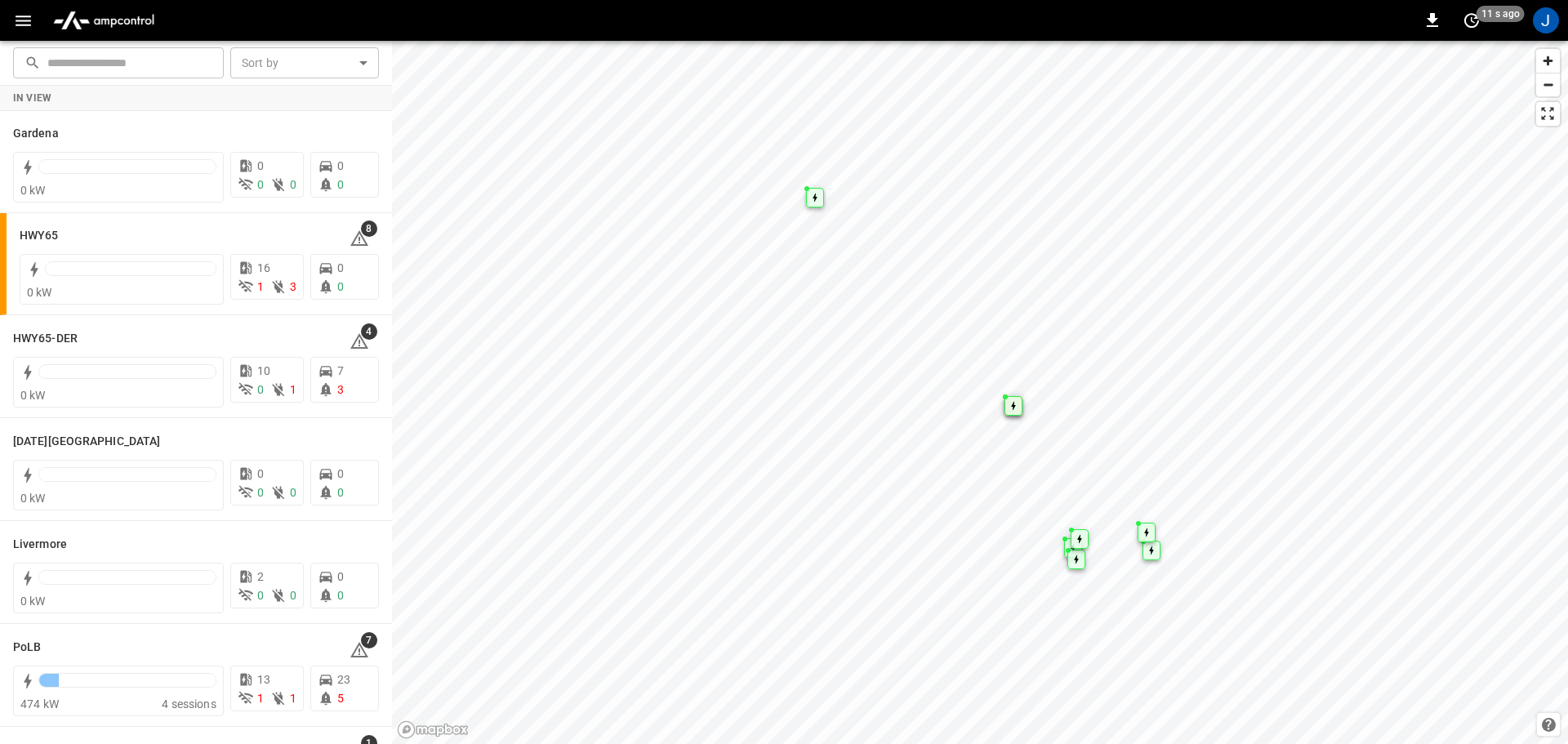
click at [22, 17] on icon "button" at bounding box center [23, 20] width 20 height 20
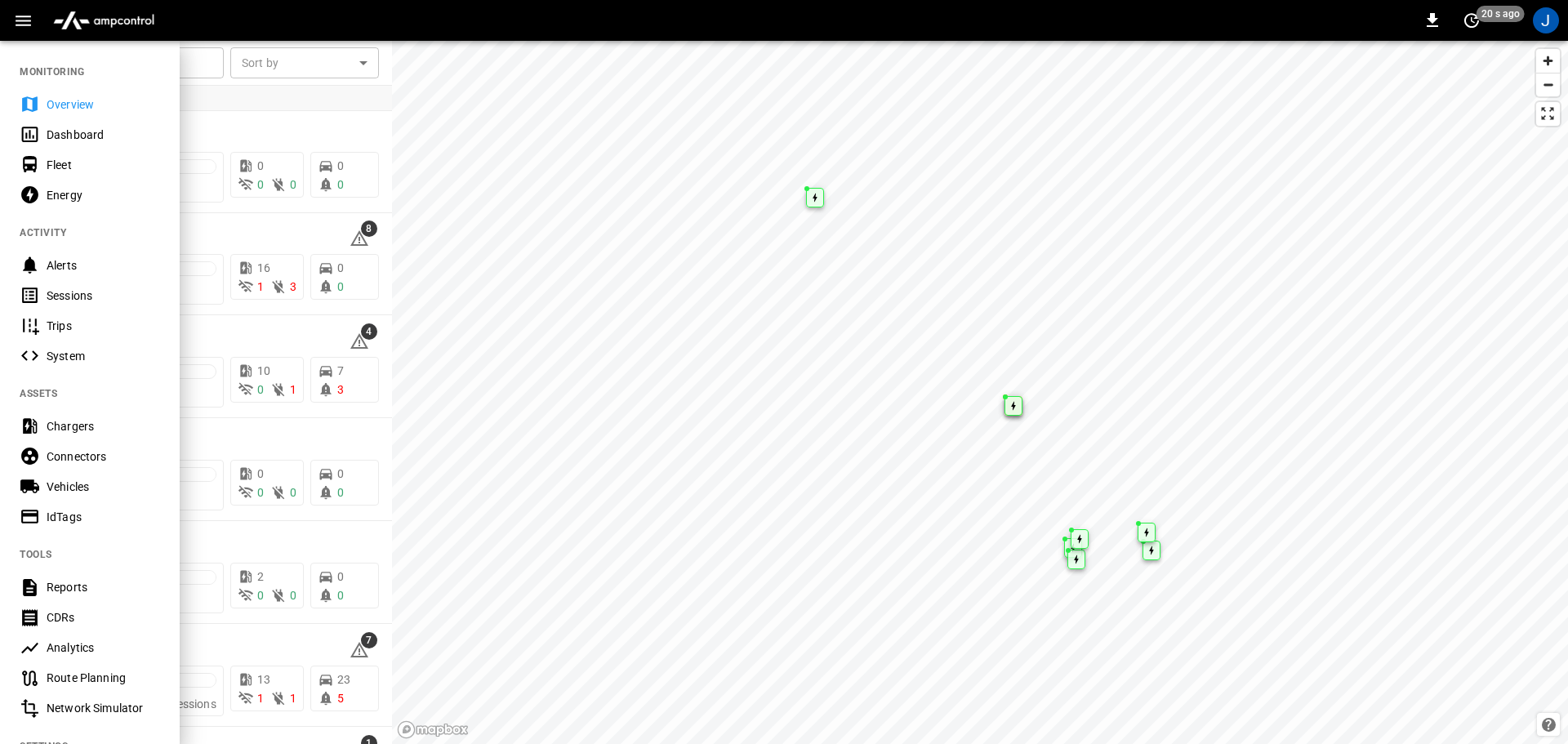
click at [71, 135] on div "Dashboard" at bounding box center [103, 134] width 113 height 16
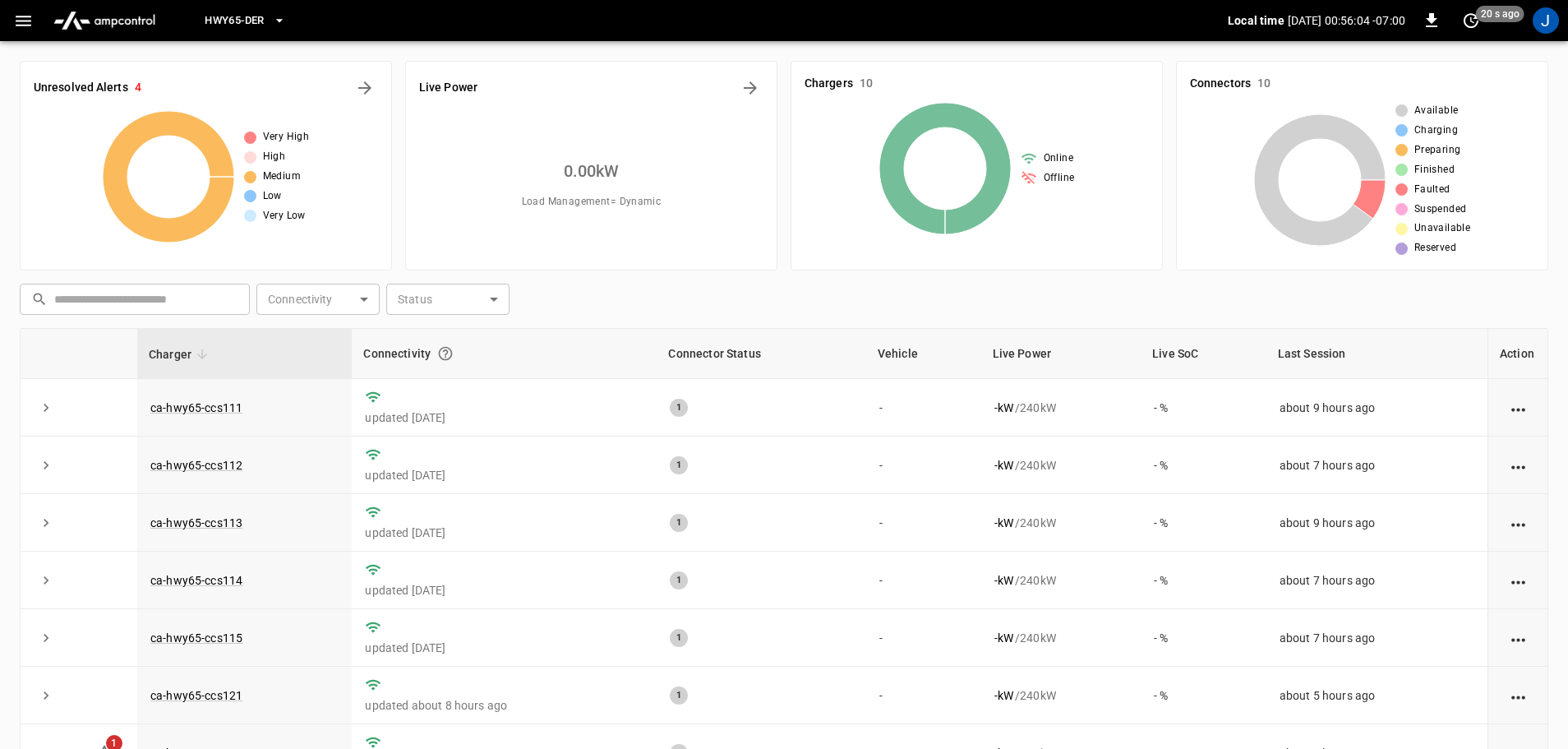
click at [278, 18] on icon "button" at bounding box center [279, 20] width 16 height 16
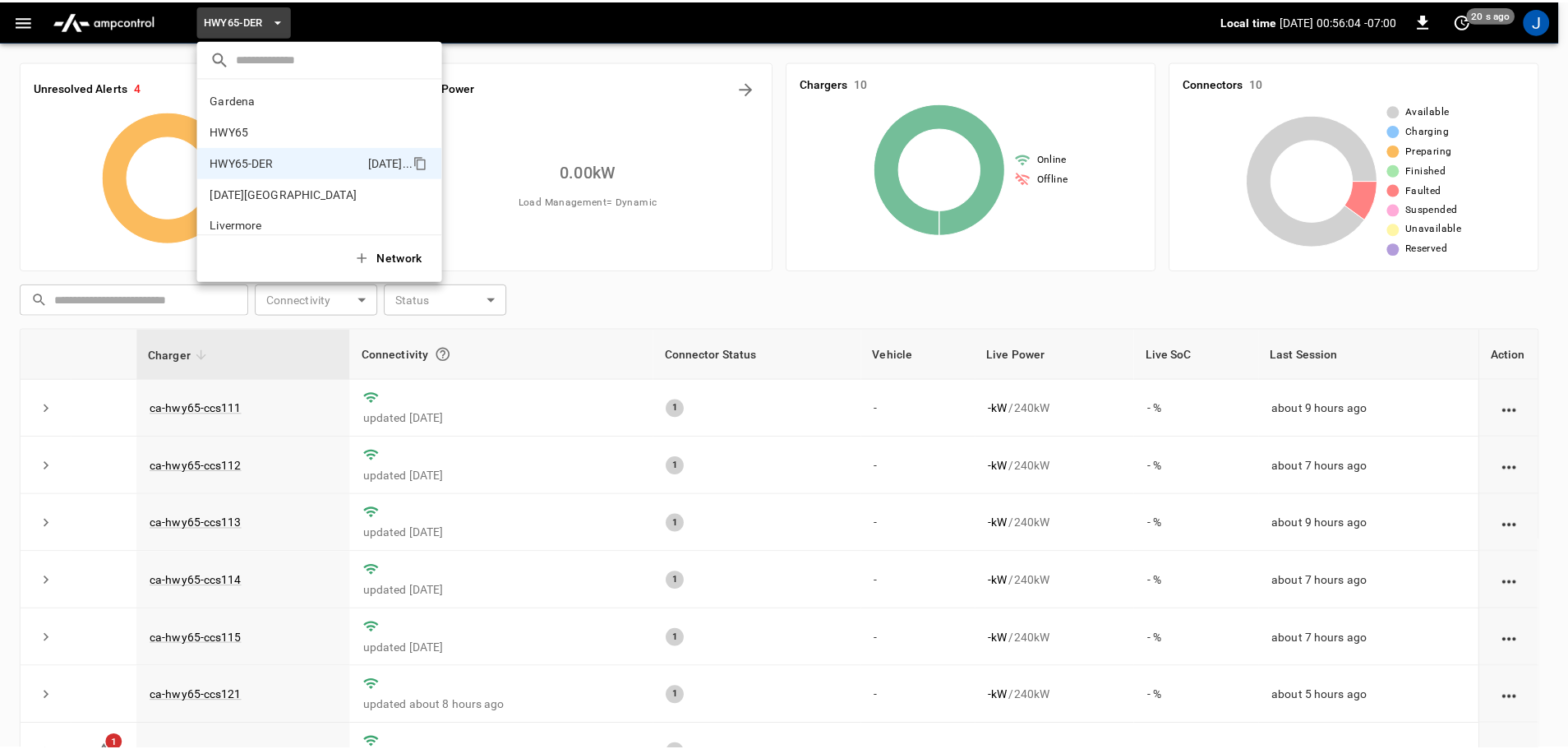
scroll to position [57, 0]
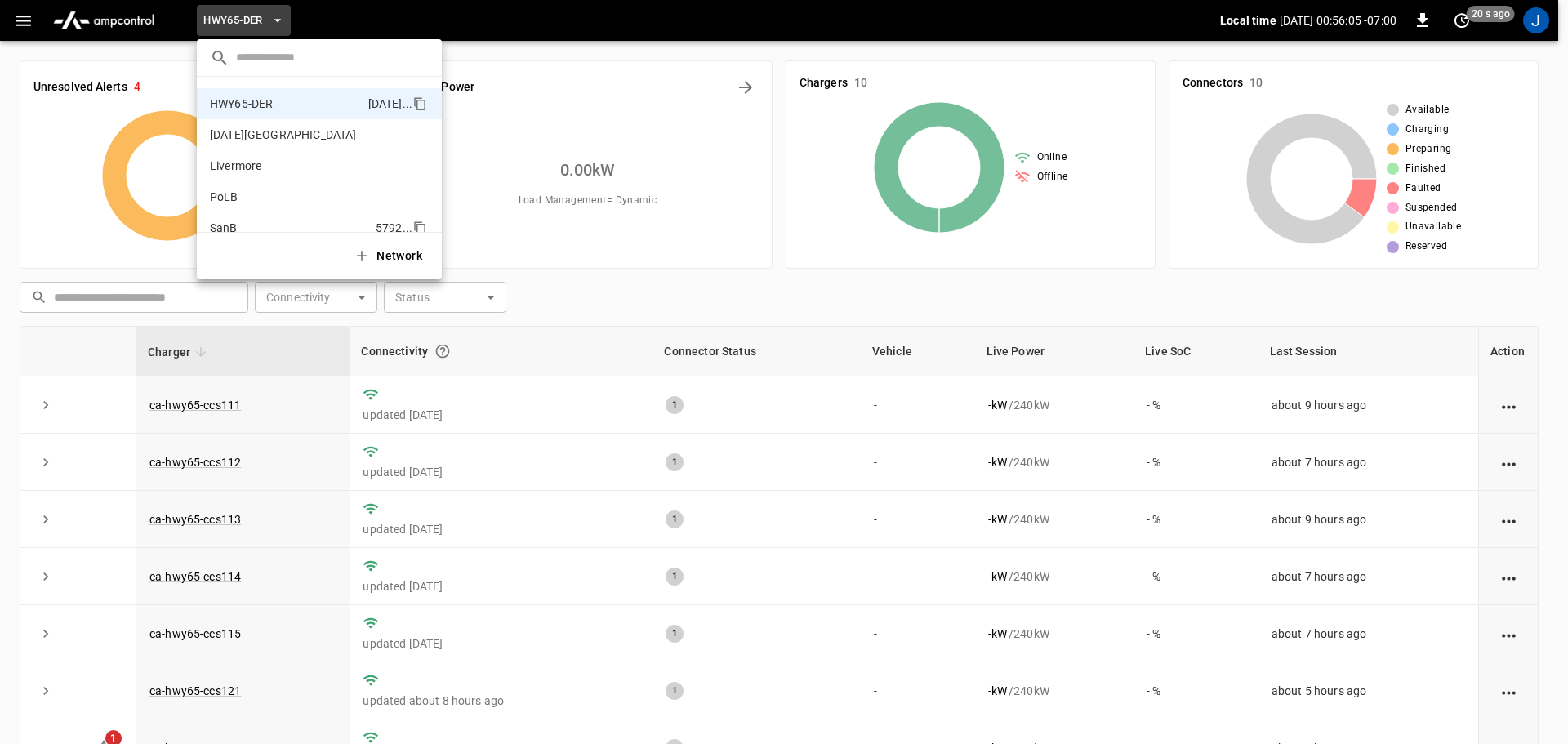
click at [219, 224] on p "SanB" at bounding box center [289, 227] width 159 height 16
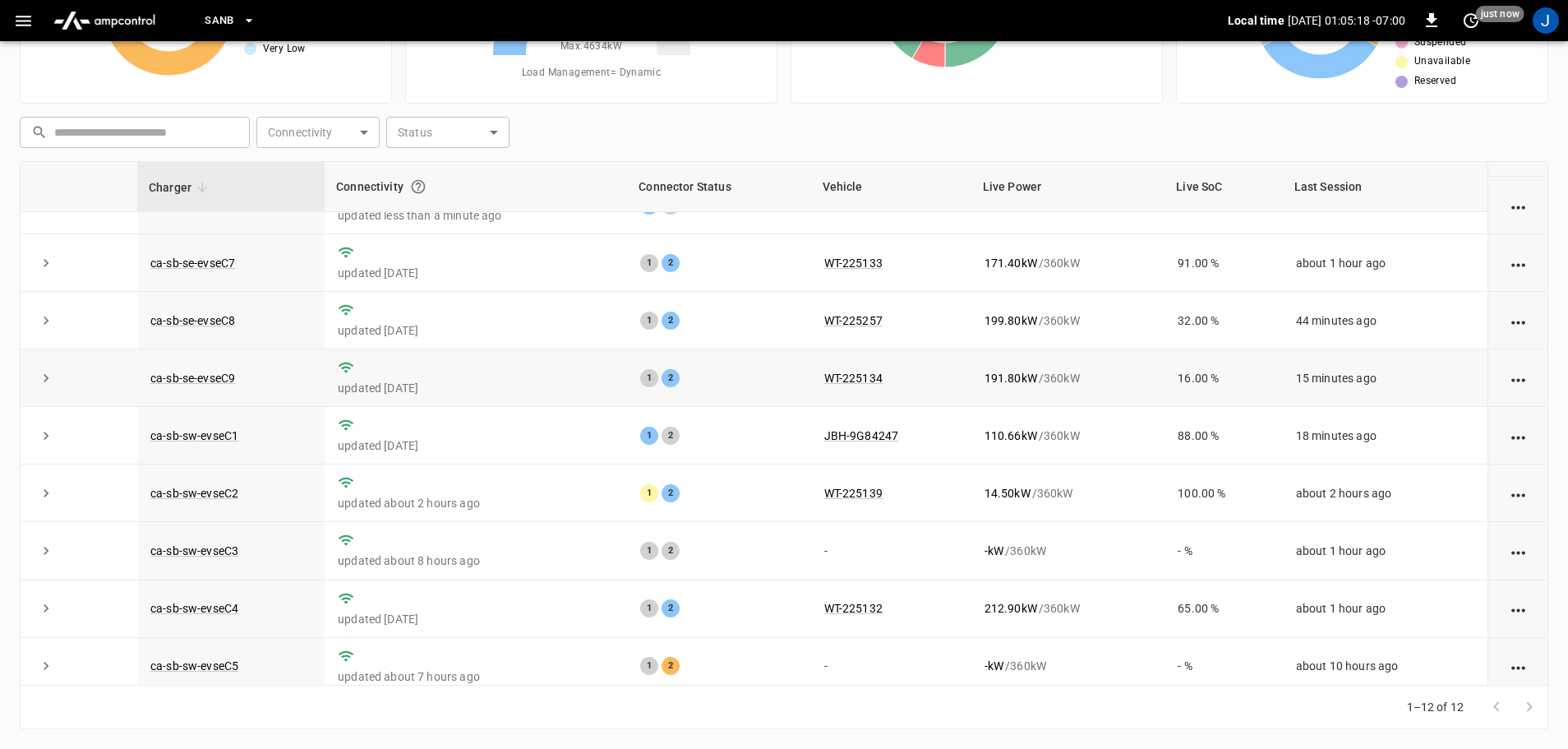
scroll to position [228, 0]
